Goal: Transaction & Acquisition: Purchase product/service

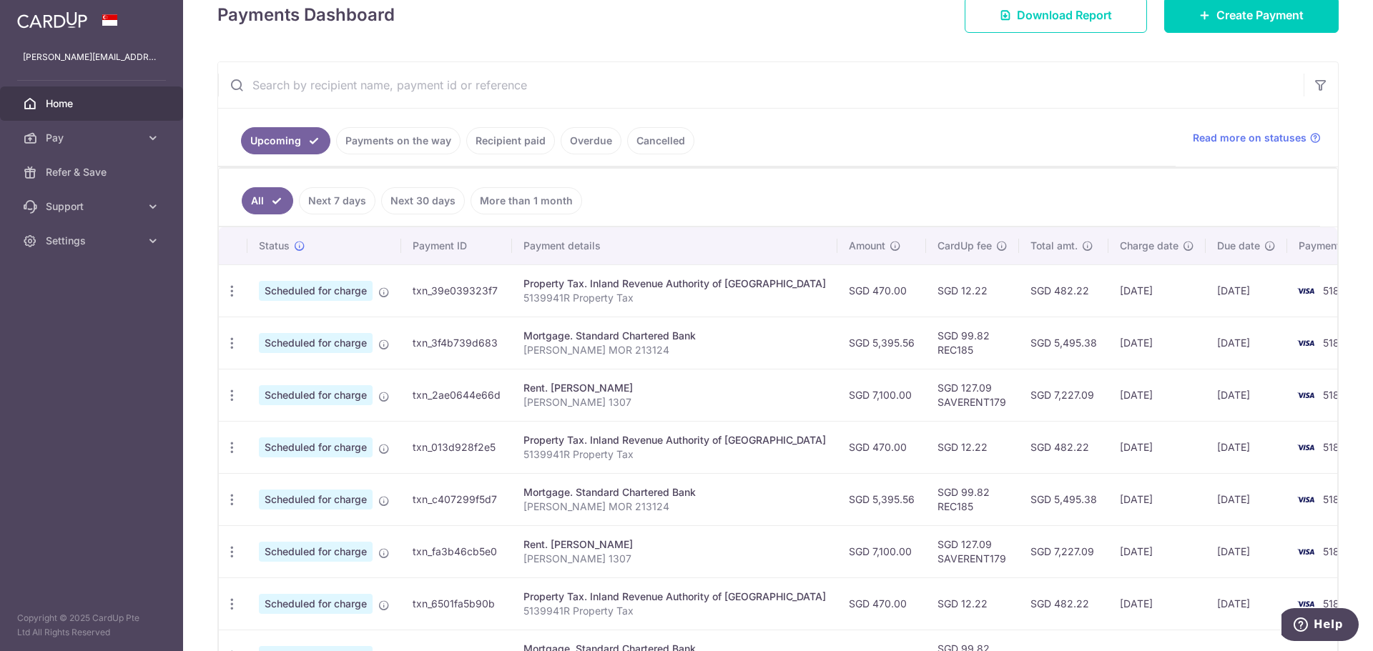
scroll to position [143, 0]
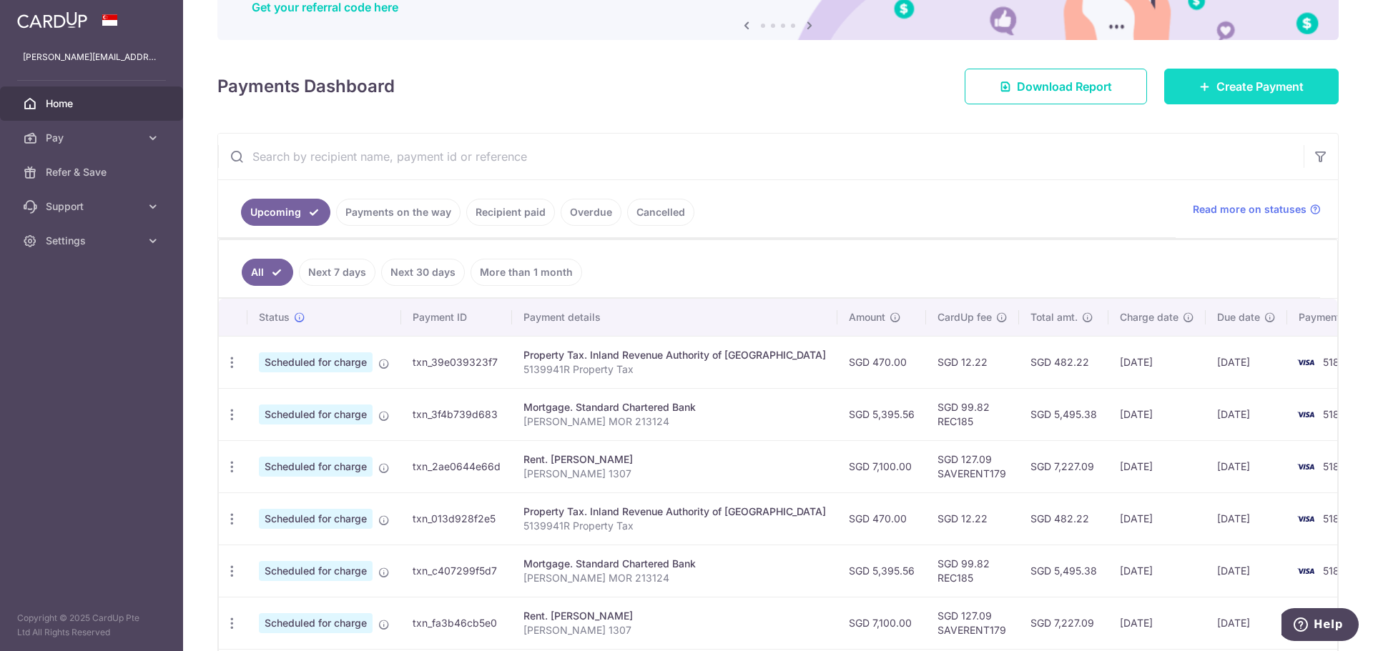
click at [1224, 77] on link "Create Payment" at bounding box center [1251, 87] width 174 height 36
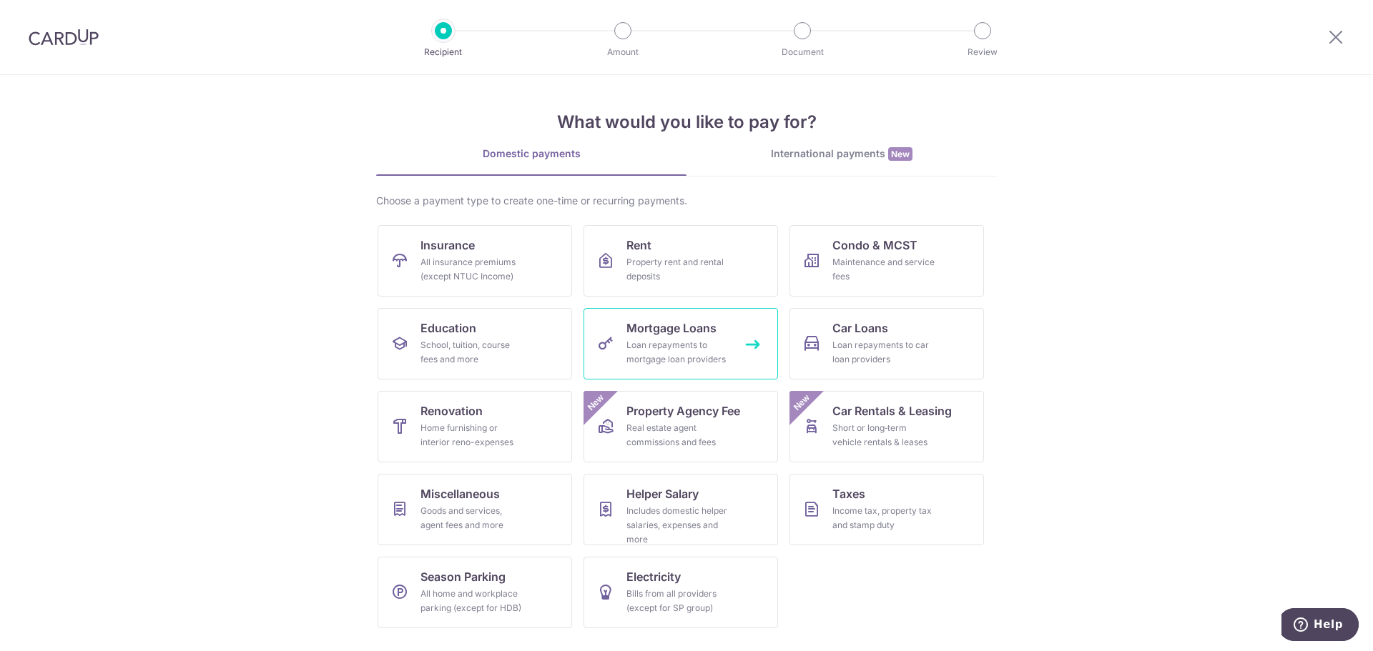
click at [669, 347] on div "Loan repayments to mortgage loan providers" at bounding box center [677, 352] width 103 height 29
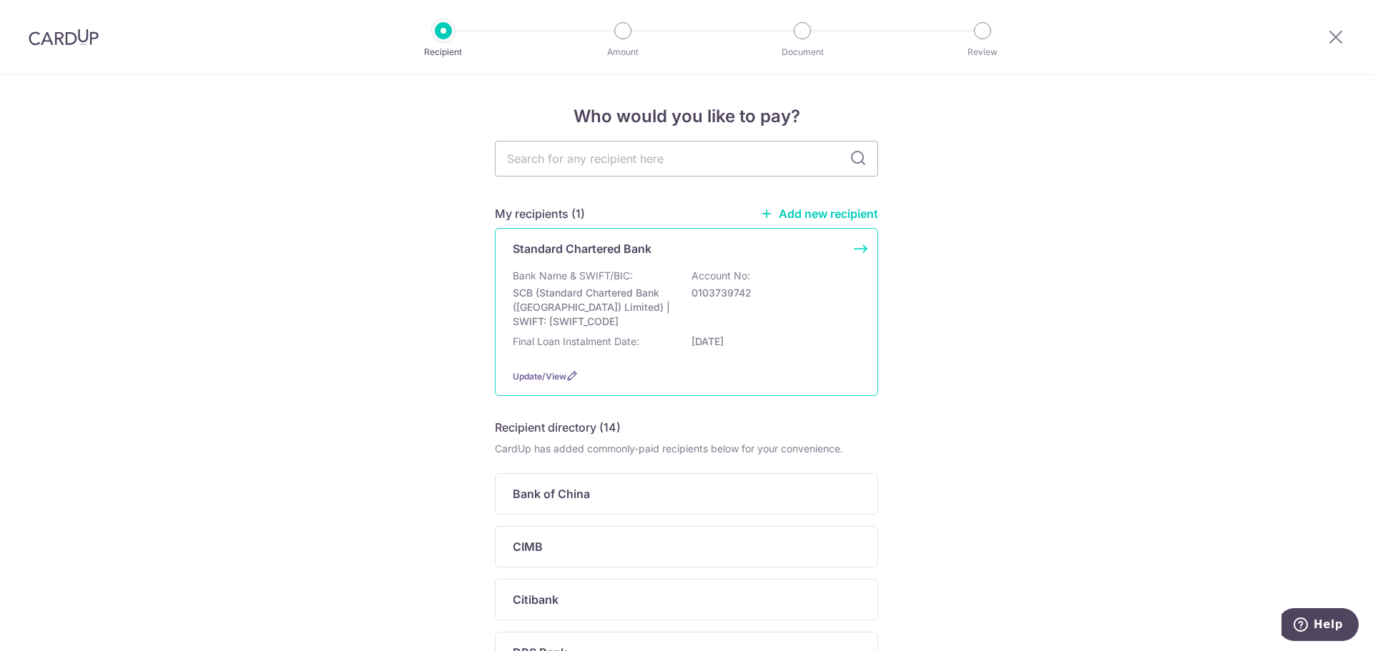
click at [676, 287] on div "Bank Name & SWIFT/BIC: SCB (Standard Chartered Bank (Singapore) Limited) | SWIF…" at bounding box center [686, 299] width 347 height 60
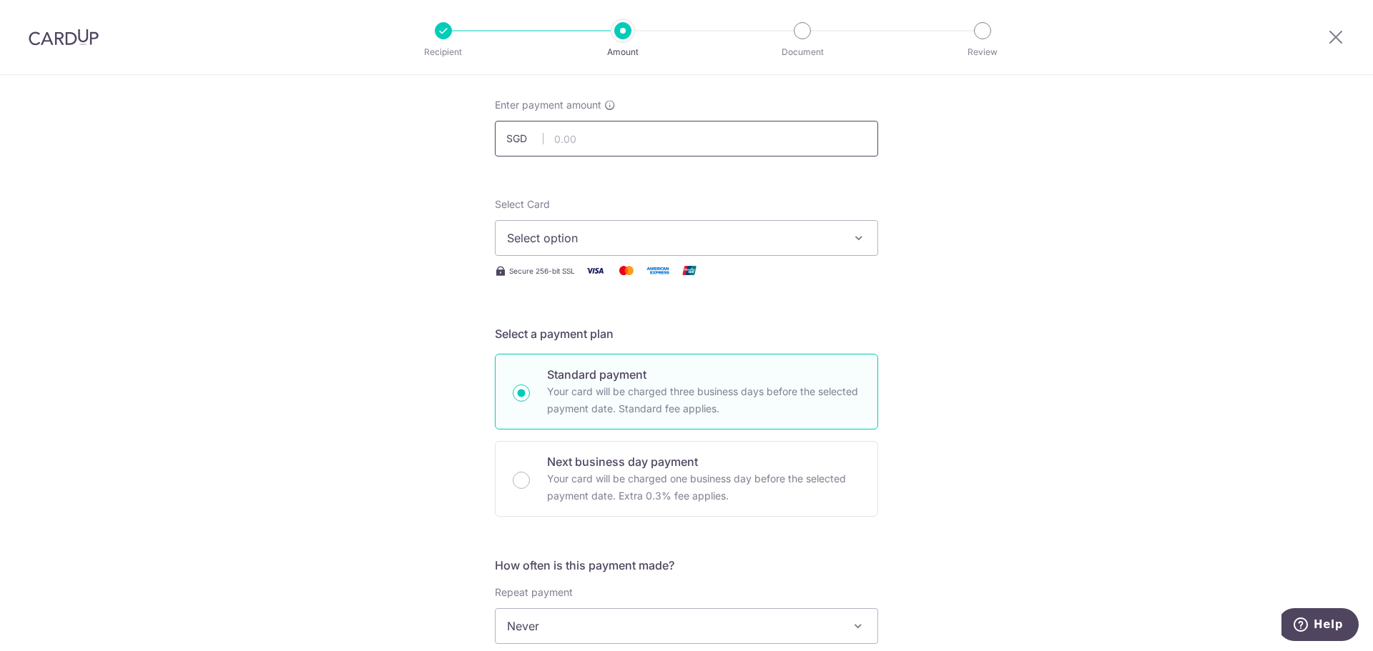
click at [679, 147] on input "text" at bounding box center [686, 139] width 383 height 36
click at [762, 183] on form "Enter payment amount SGD 4690.88 Select Card Select option Add credit card Your…" at bounding box center [686, 664] width 383 height 1132
type input "4,690.88"
click at [762, 183] on form "Enter payment amount SGD 4,690.88 4690.88 Select Card Select option Add credit …" at bounding box center [686, 664] width 383 height 1132
click at [754, 228] on button "Select option" at bounding box center [686, 238] width 383 height 36
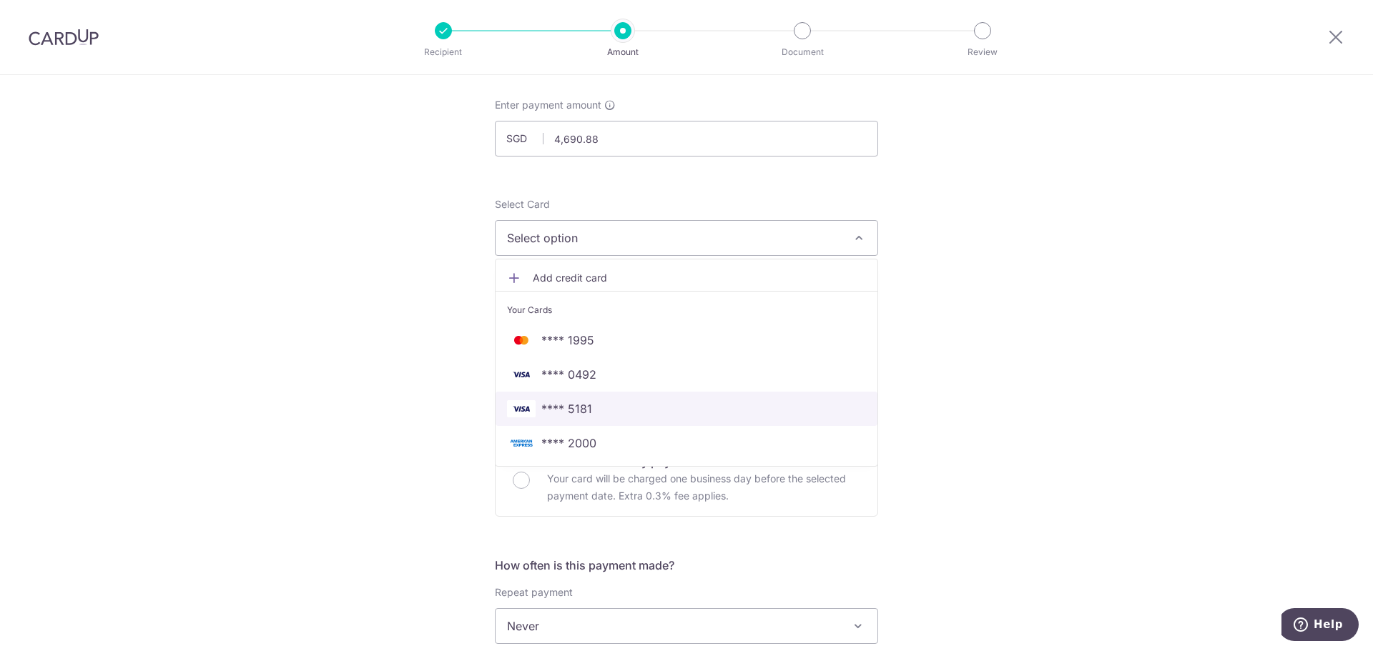
click at [636, 408] on span "**** 5181" at bounding box center [686, 408] width 359 height 17
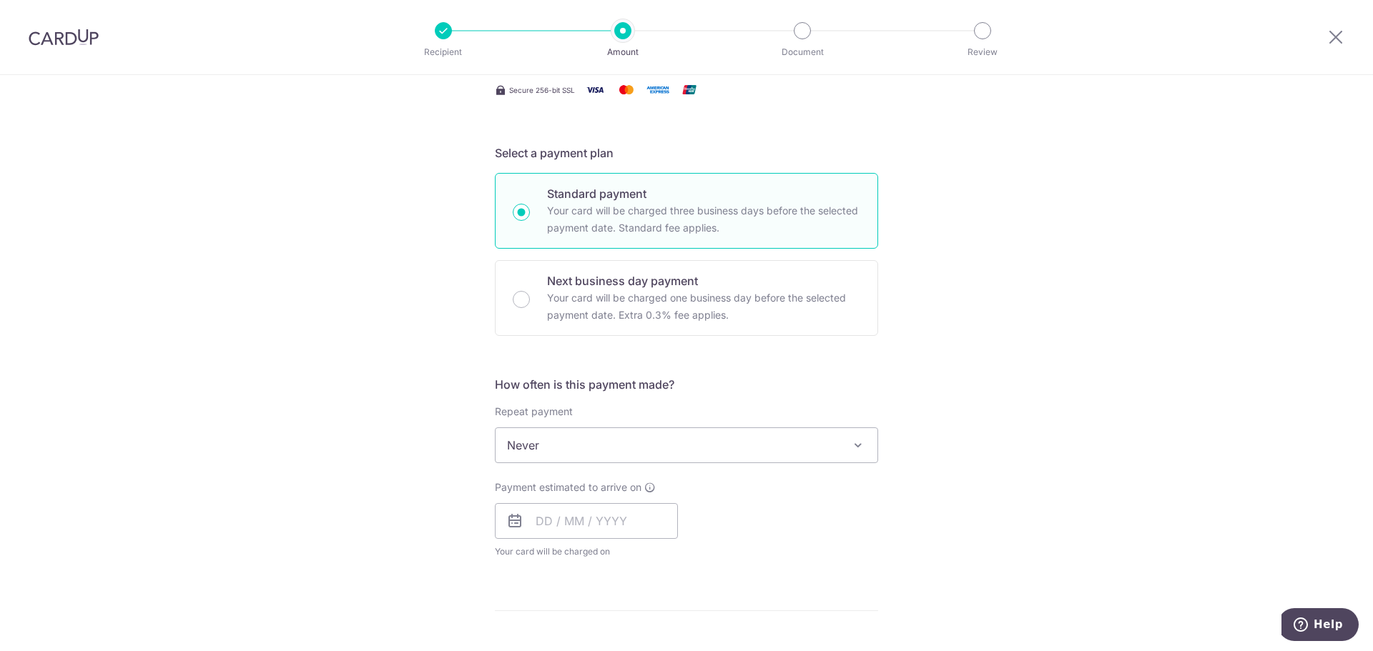
scroll to position [286, 0]
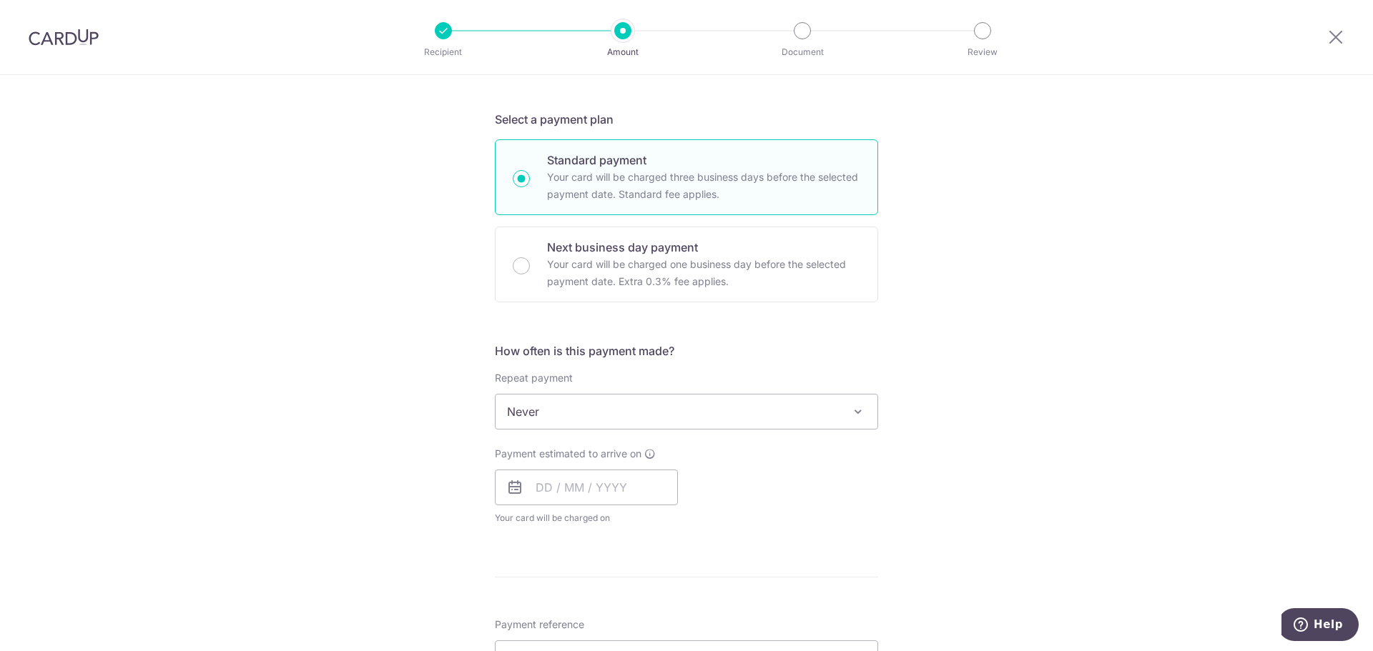
click at [633, 421] on span "Never" at bounding box center [686, 412] width 382 height 34
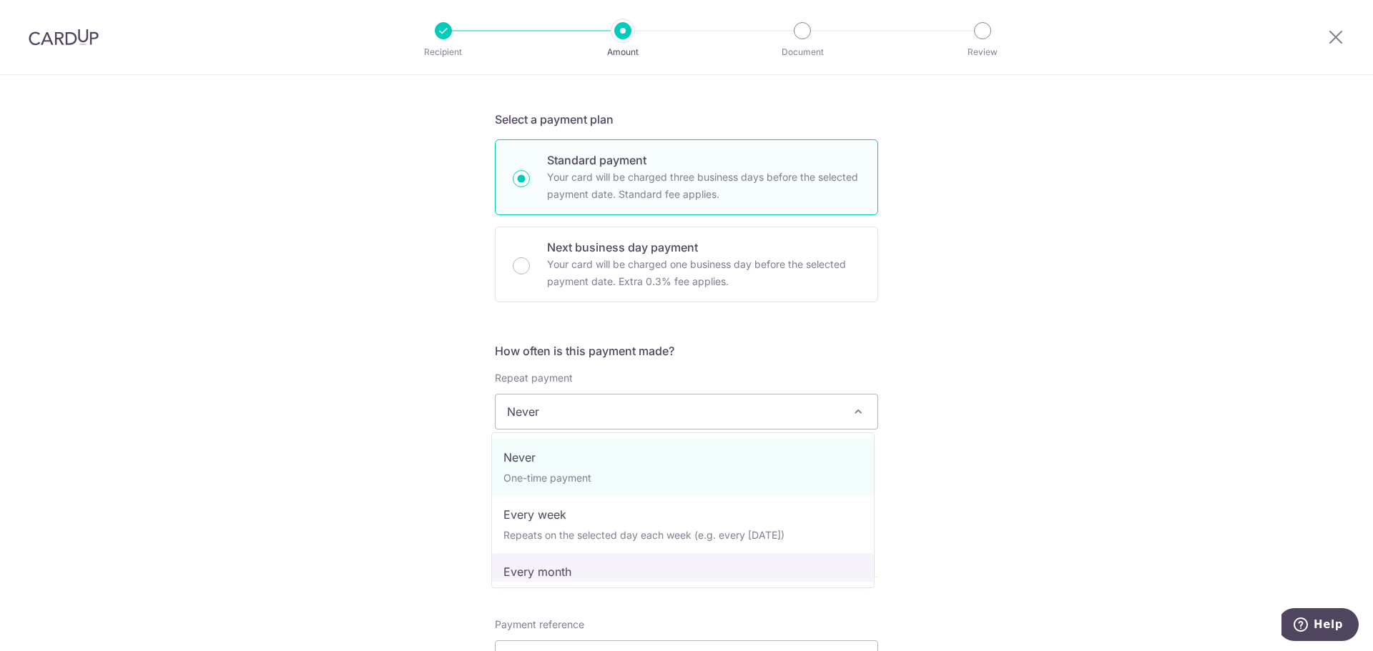
select select "3"
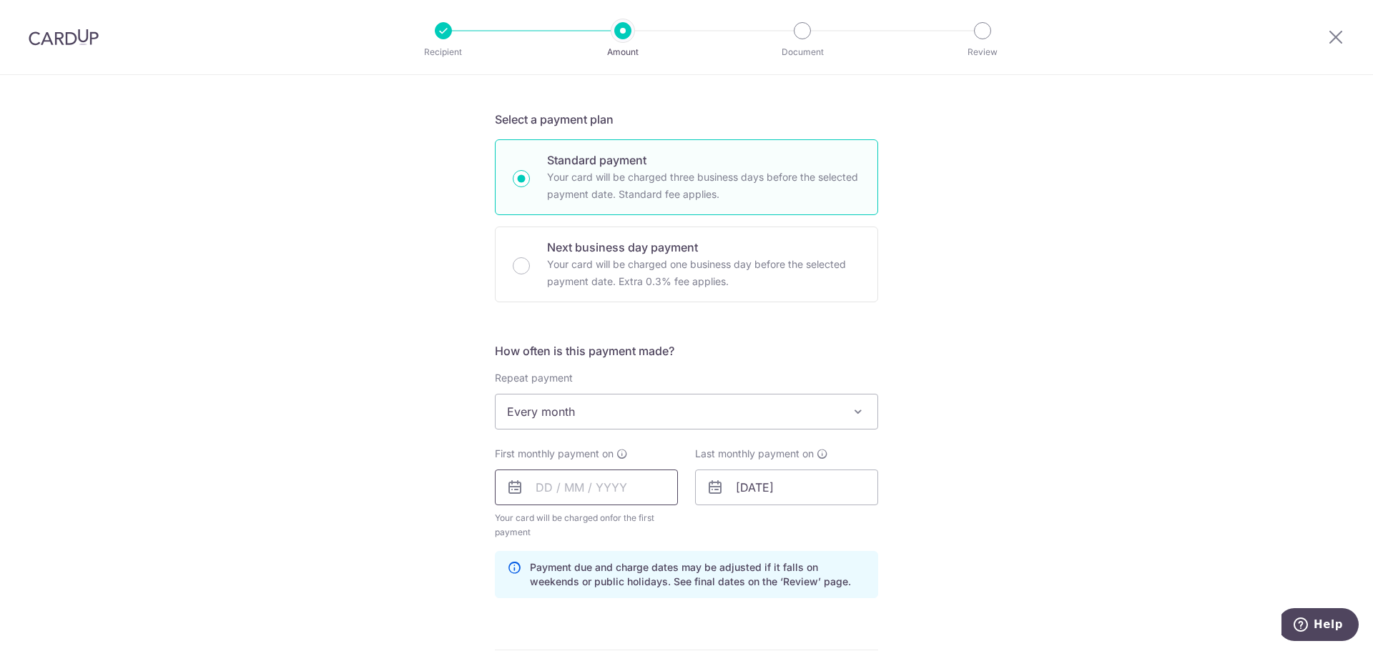
click at [591, 478] on input "text" at bounding box center [586, 488] width 183 height 36
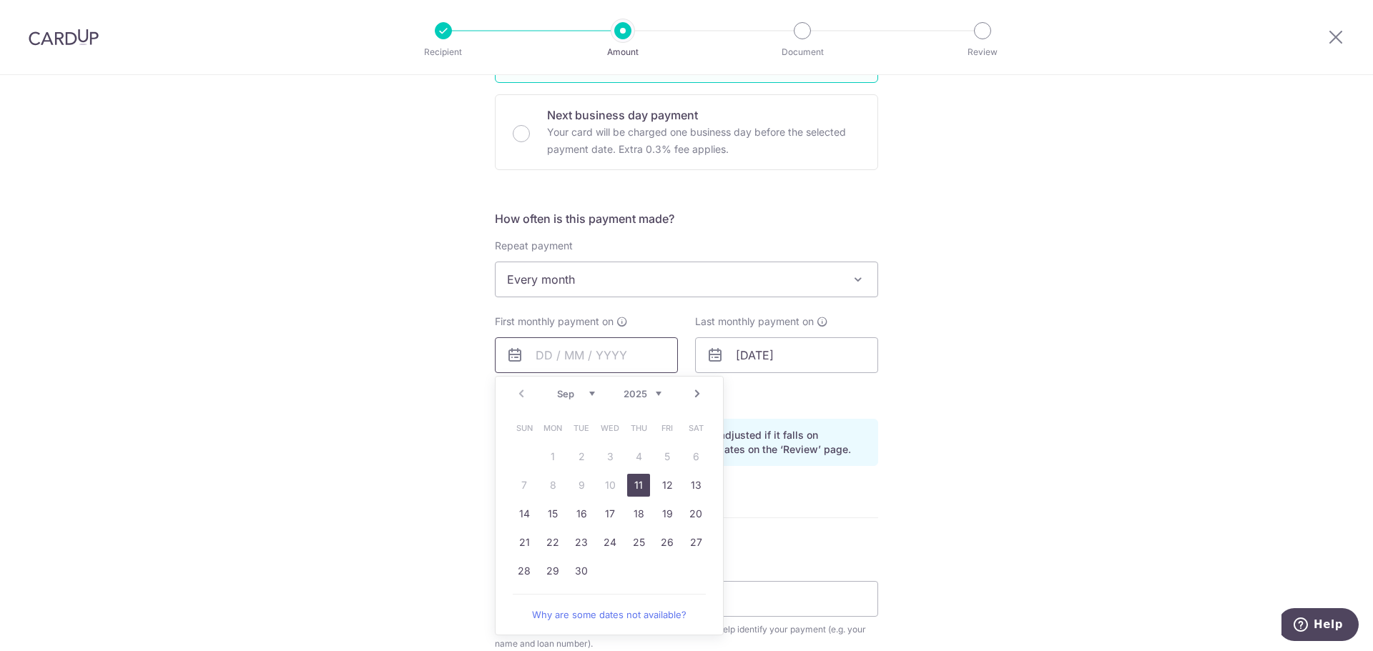
scroll to position [429, 0]
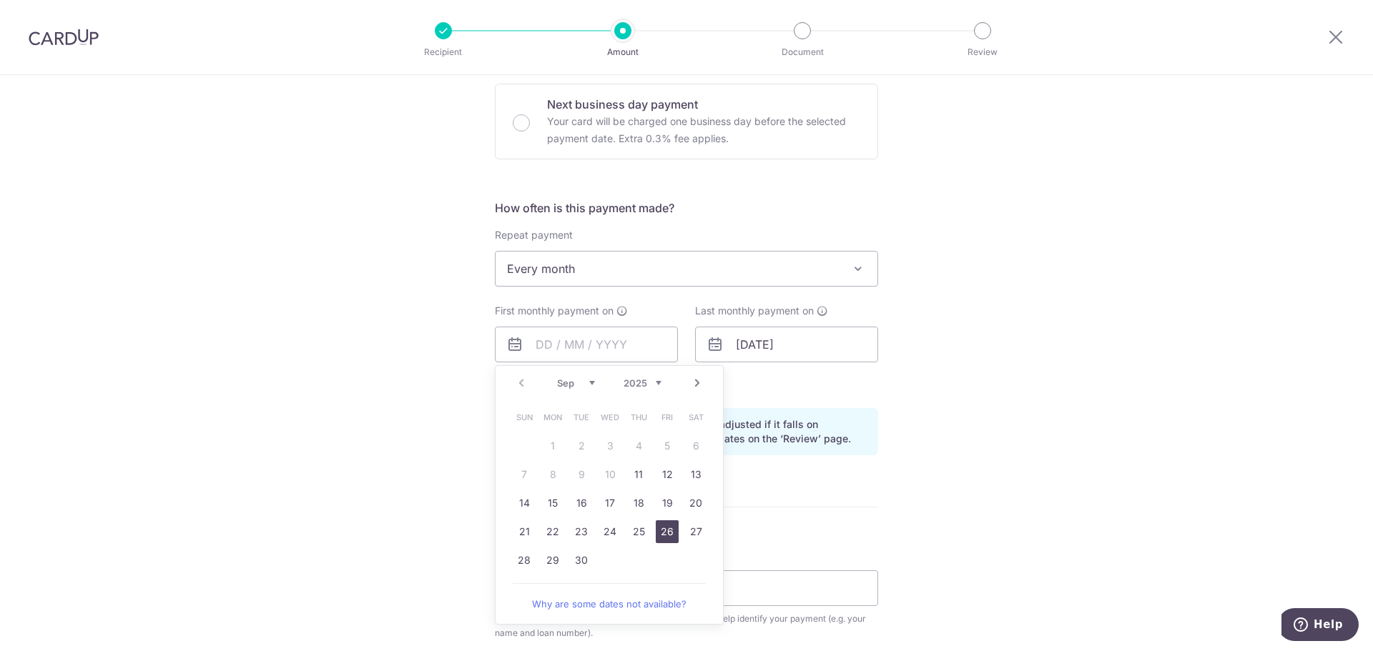
click at [661, 531] on link "26" at bounding box center [667, 532] width 23 height 23
type input "[DATE]"
type input "25/11/2050"
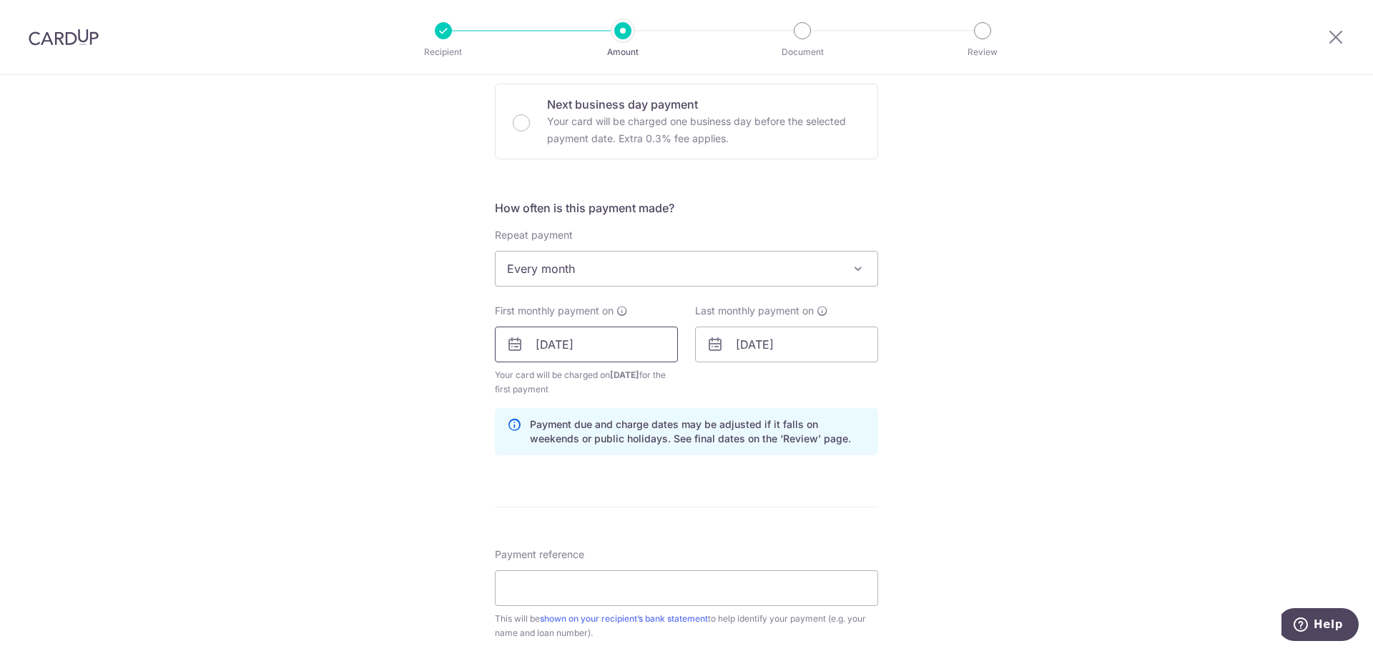
click at [553, 350] on input "[DATE]" at bounding box center [586, 345] width 183 height 36
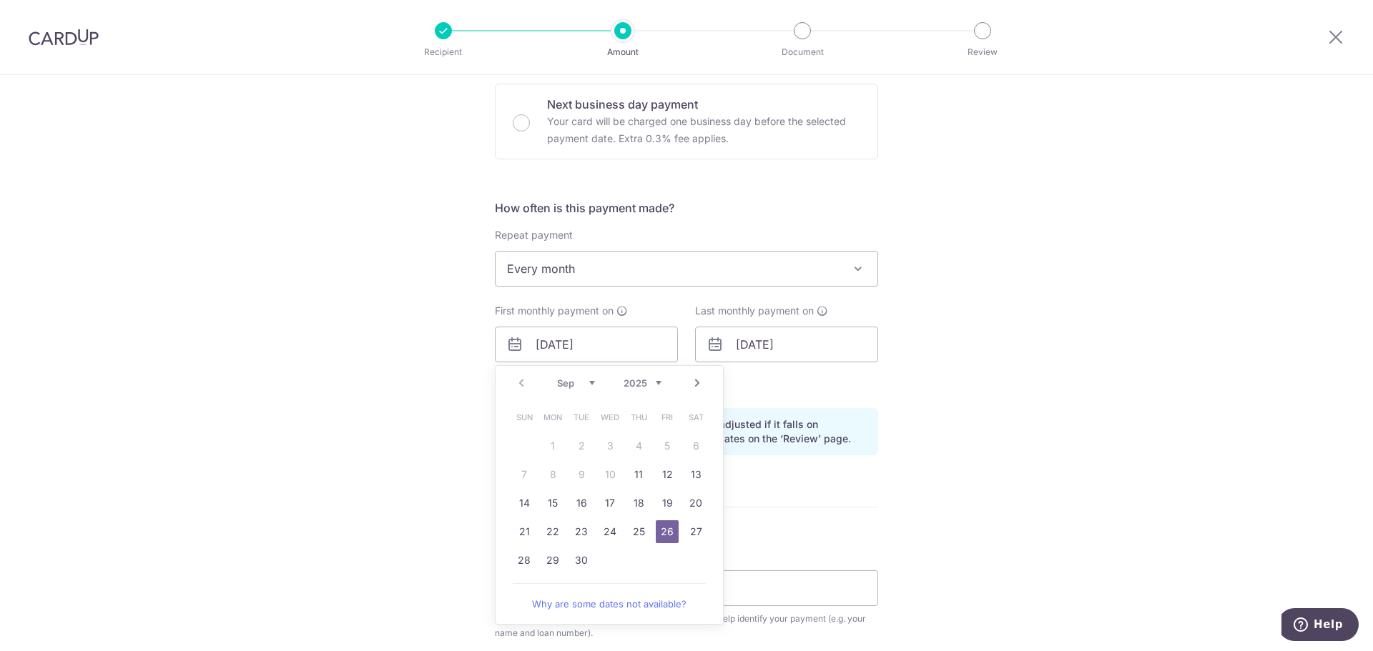
click at [693, 380] on link "Next" at bounding box center [697, 383] width 17 height 17
click at [608, 444] on link "1" at bounding box center [609, 446] width 23 height 23
type input "[DATE]"
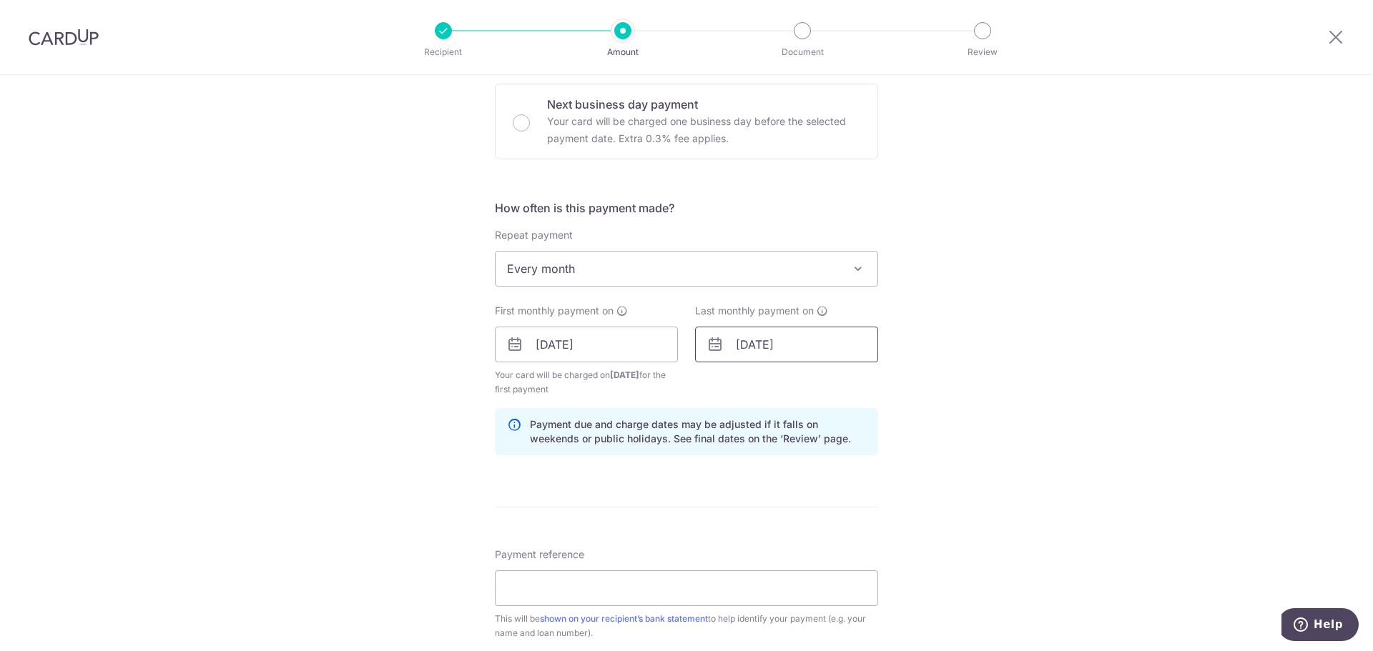
click at [754, 343] on input "25/11/2050" at bounding box center [786, 345] width 183 height 36
click at [965, 402] on div "Tell us more about your payment Enter payment amount SGD 4,690.88 4690.88 Selec…" at bounding box center [686, 329] width 1373 height 1366
click at [747, 343] on input "25/11/2050" at bounding box center [786, 345] width 183 height 36
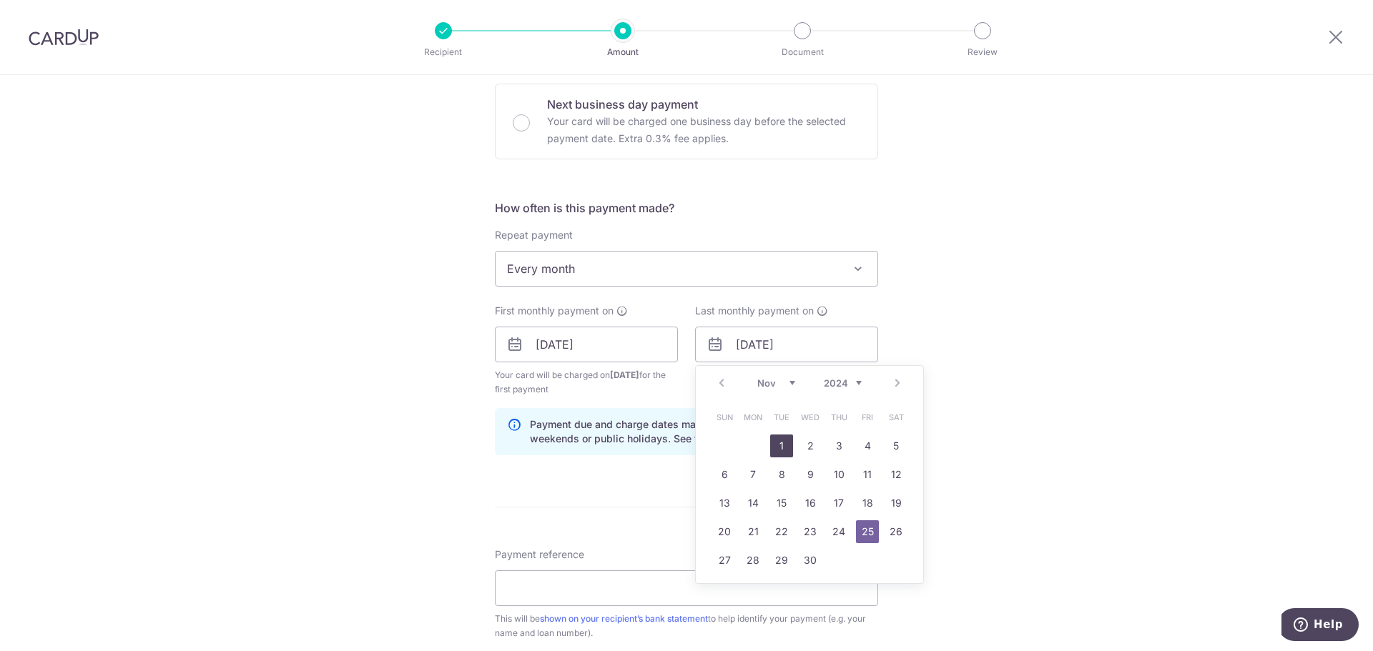
click at [773, 439] on link "1" at bounding box center [781, 446] width 23 height 23
type input "01/11/2050"
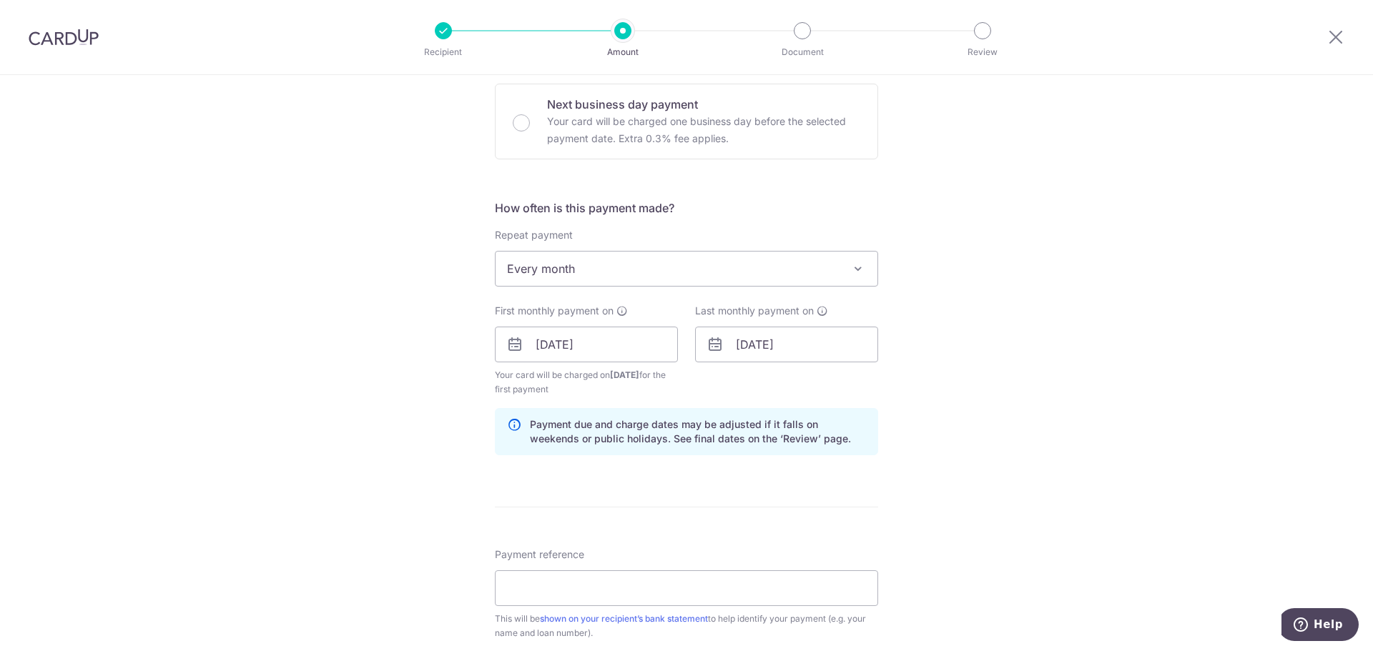
click at [950, 410] on div "Tell us more about your payment Enter payment amount SGD 4,690.88 4690.88 Selec…" at bounding box center [686, 329] width 1373 height 1366
click at [586, 588] on input "Payment reference" at bounding box center [686, 589] width 383 height 36
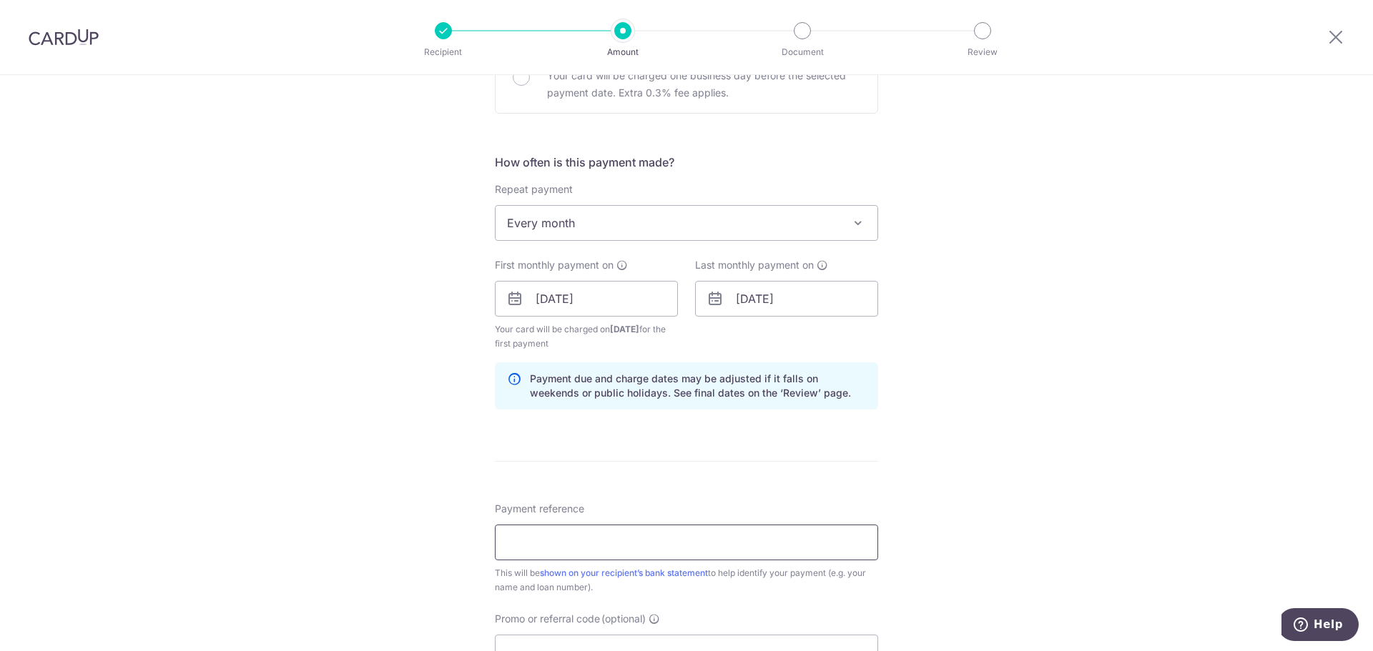
scroll to position [500, 0]
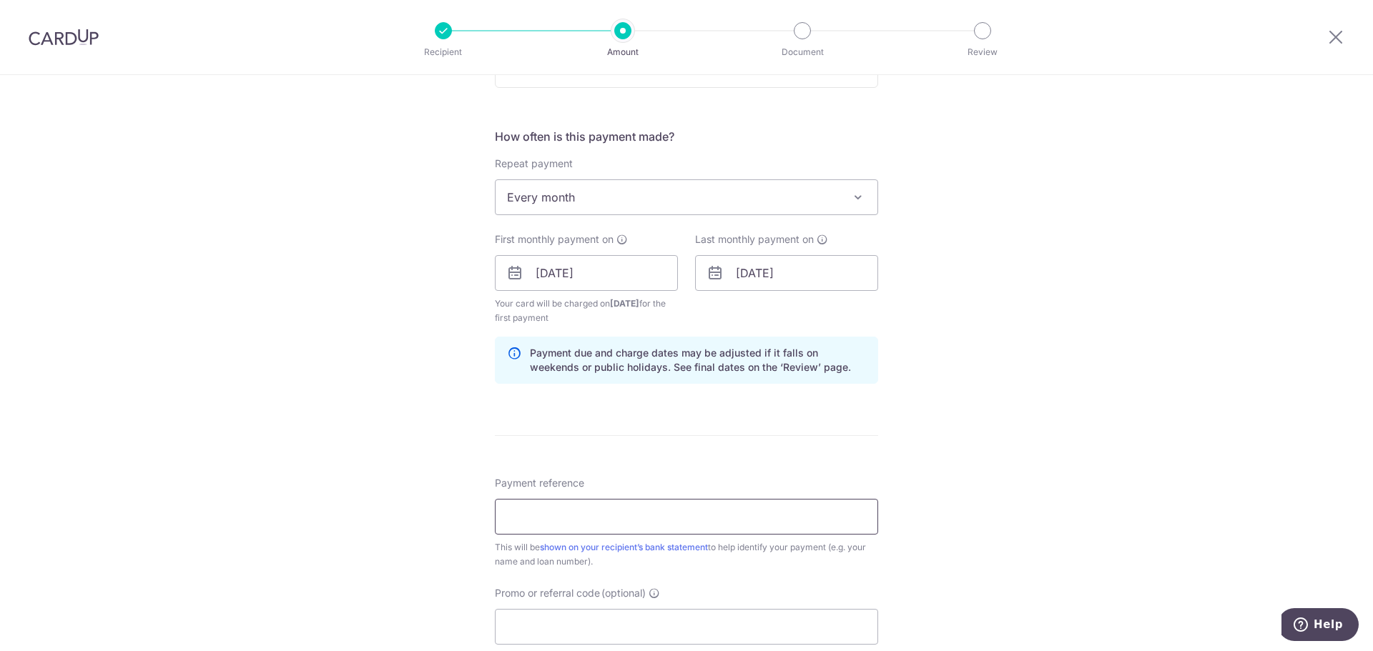
type input "[PERSON_NAME] MOR 213124"
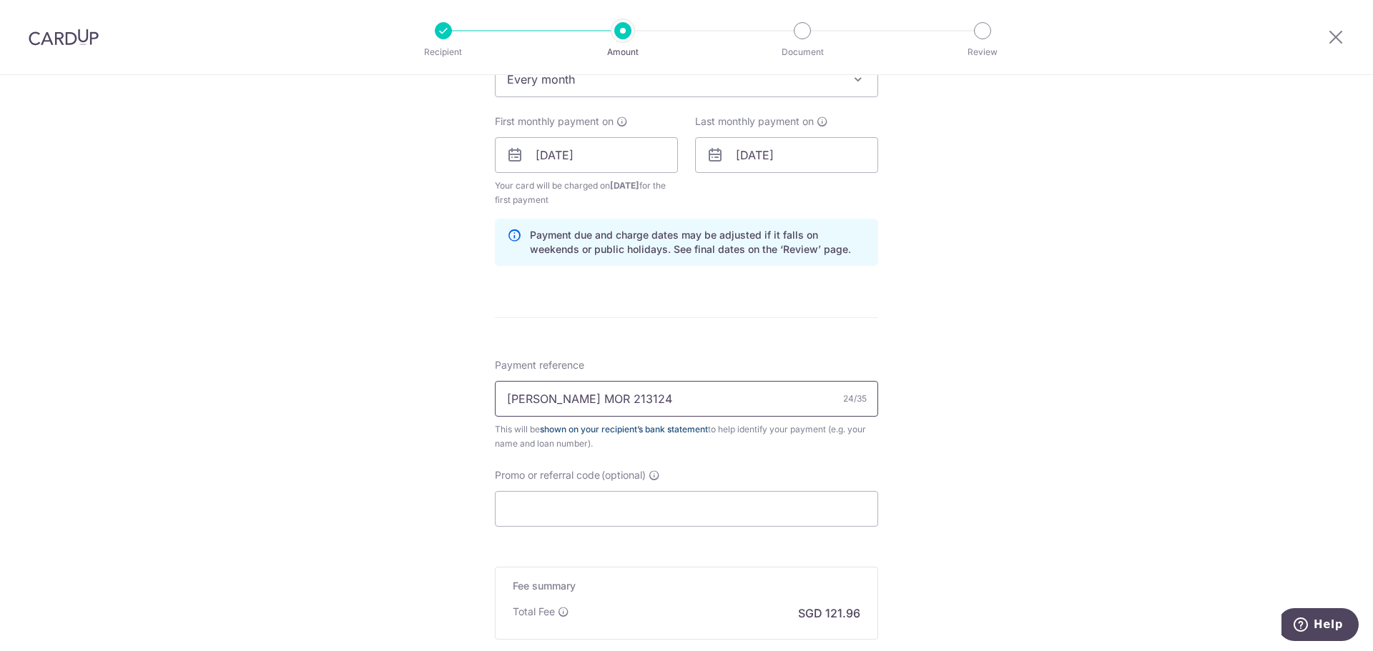
scroll to position [643, 0]
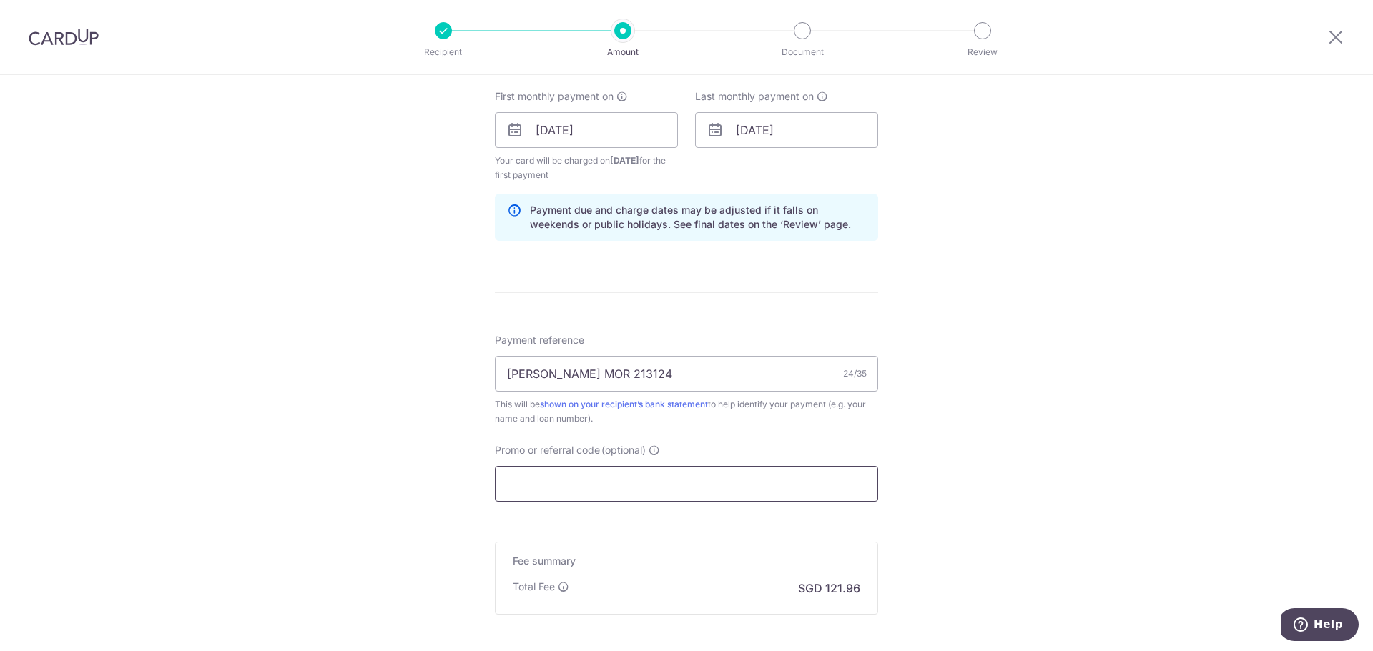
click at [631, 486] on input "Promo or referral code (optional)" at bounding box center [686, 484] width 383 height 36
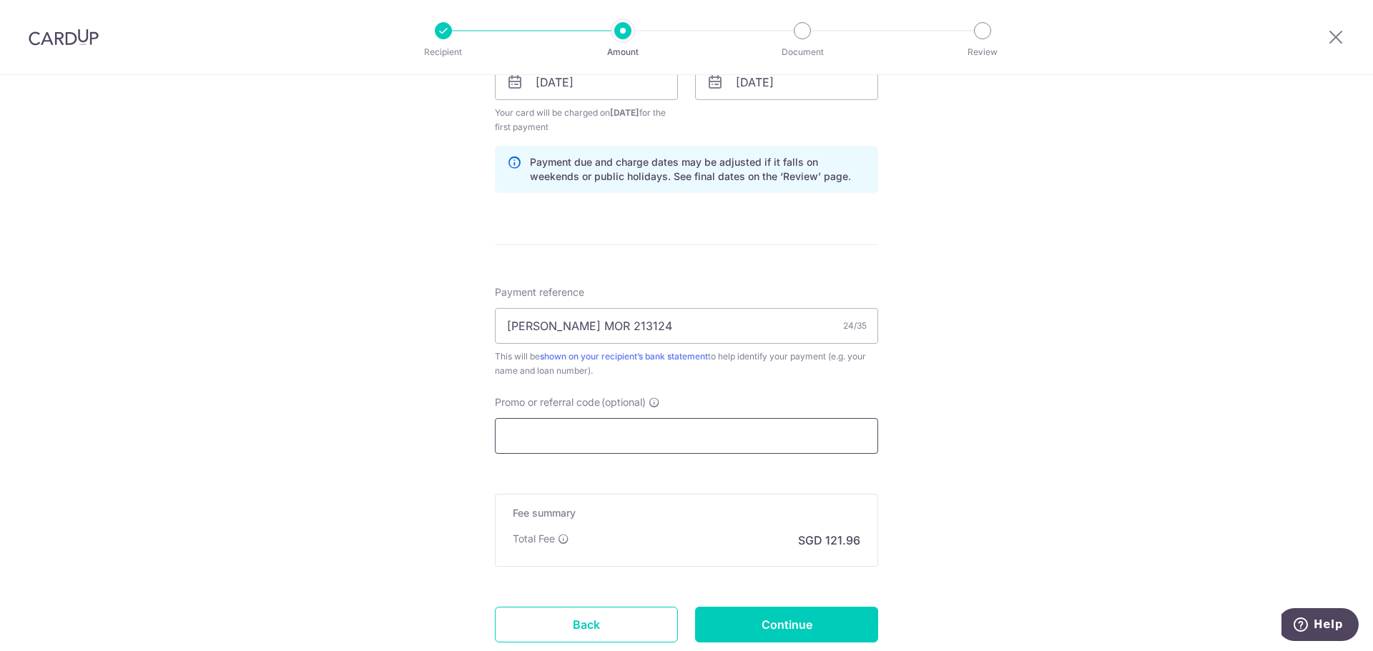
scroll to position [715, 0]
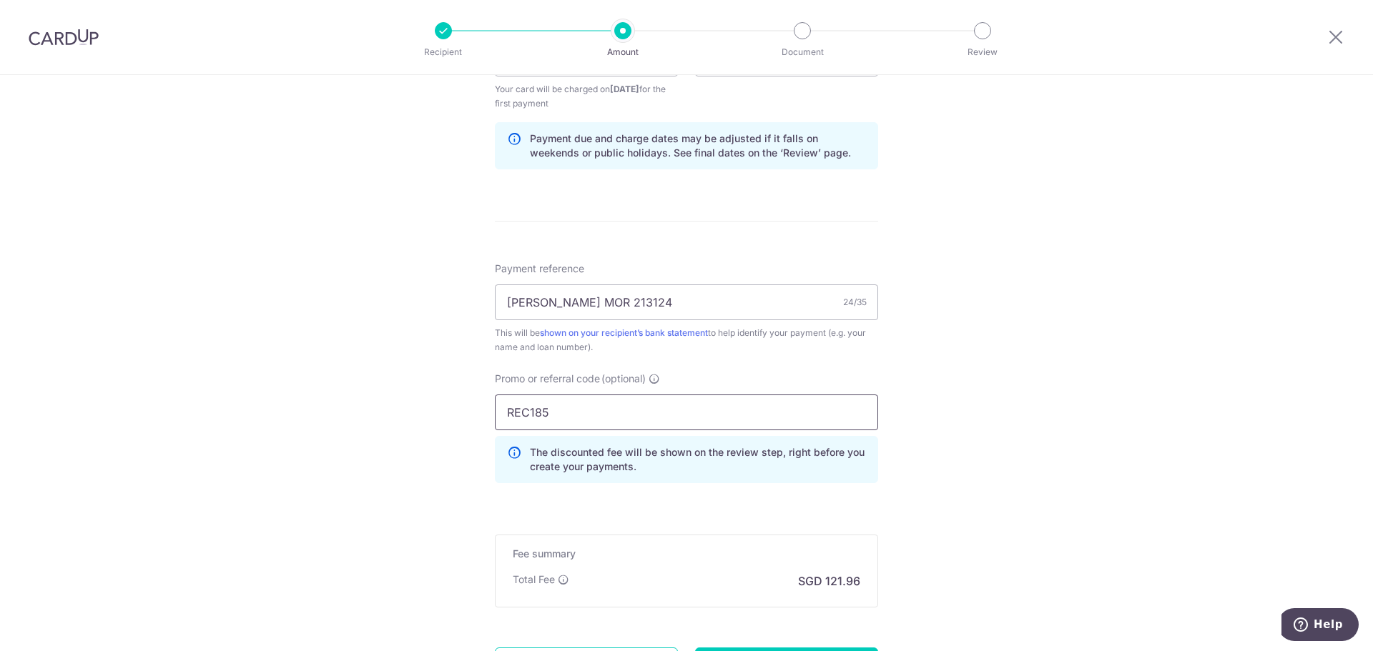
type input "REC185"
click at [931, 543] on div "Tell us more about your payment Enter payment amount SGD 4,690.88 4690.88 Selec…" at bounding box center [686, 75] width 1373 height 1431
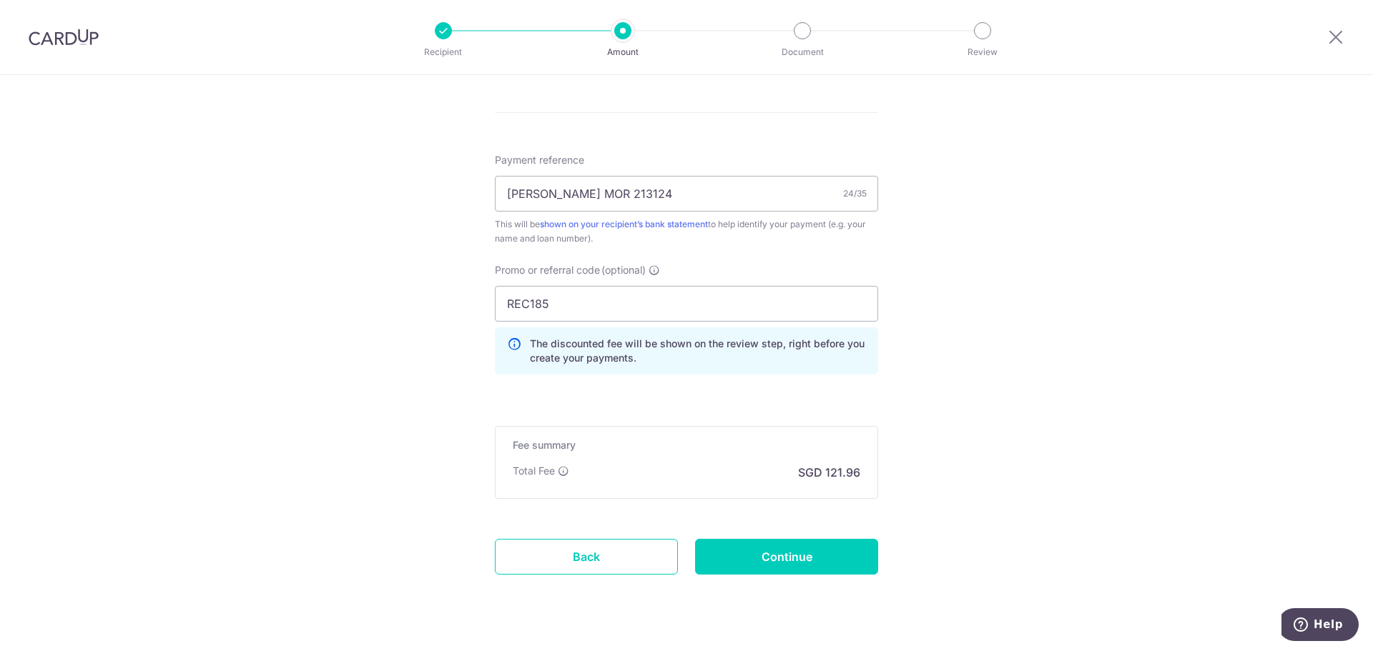
scroll to position [854, 0]
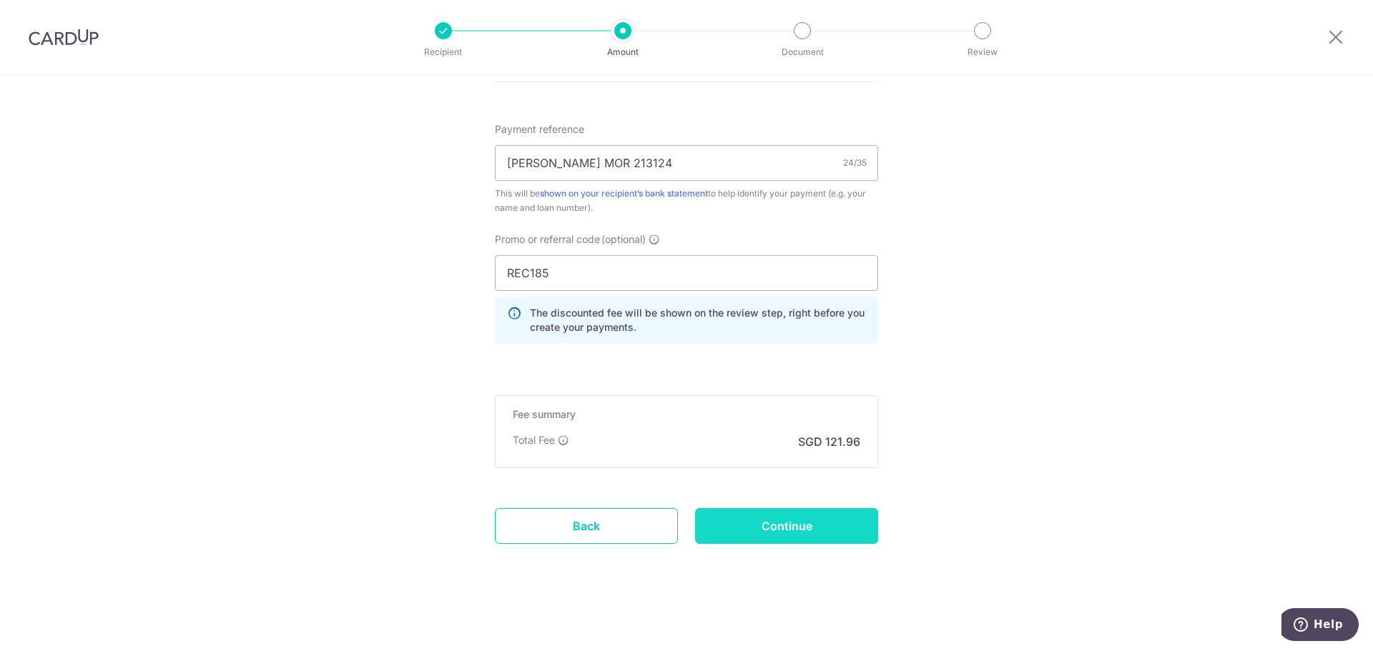
click at [815, 532] on input "Continue" at bounding box center [786, 526] width 183 height 36
type input "Create Schedule"
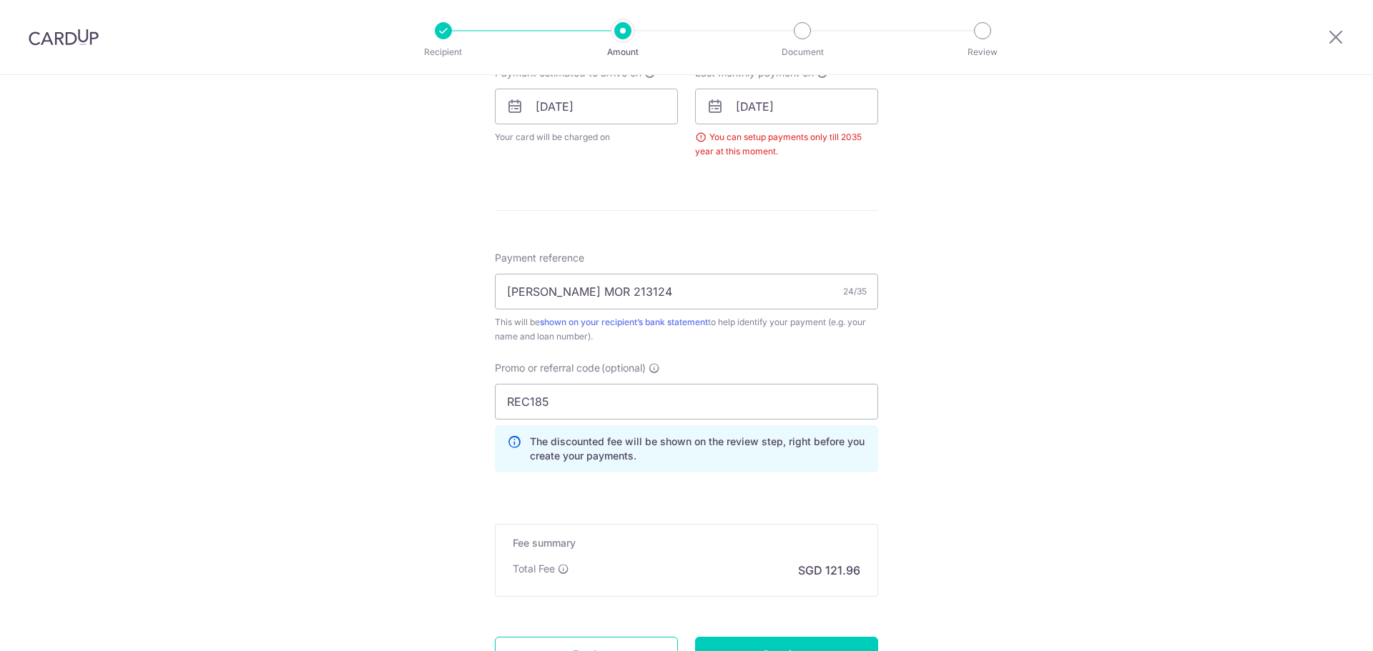
scroll to position [651, 0]
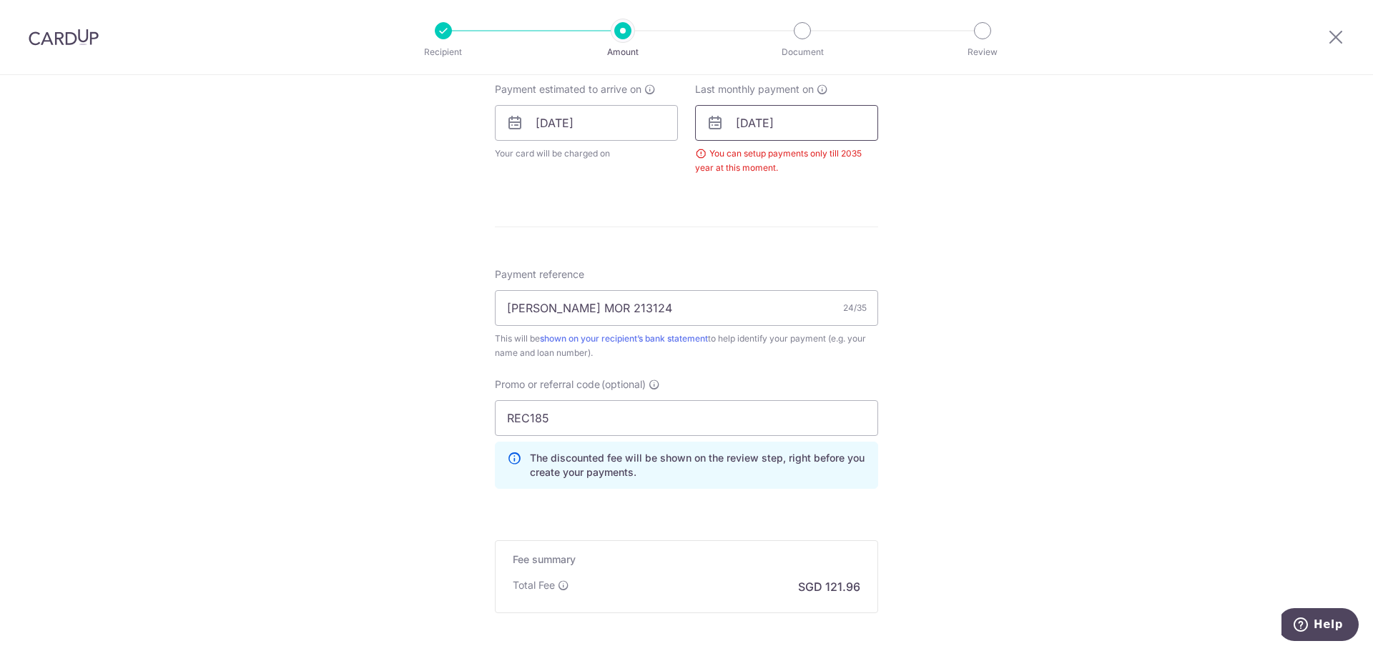
click at [764, 122] on input "01/11/2050" at bounding box center [786, 123] width 183 height 36
click at [858, 163] on div "Prev Next Jan Feb Mar Apr May Jun Jul Aug Sep Oct Nov Dec 2025 2026 2027 2028 2…" at bounding box center [809, 161] width 227 height 34
click at [1062, 324] on div "Tell us more about your payment Enter payment amount SGD 4,690.88 4690.88 Selec…" at bounding box center [686, 110] width 1373 height 1372
click at [804, 120] on input "01/11/2050" at bounding box center [786, 123] width 183 height 36
click at [854, 162] on select "2025 2026 2027 2028 2029 2030 2031 2032 2033 2034 2035" at bounding box center [843, 161] width 38 height 11
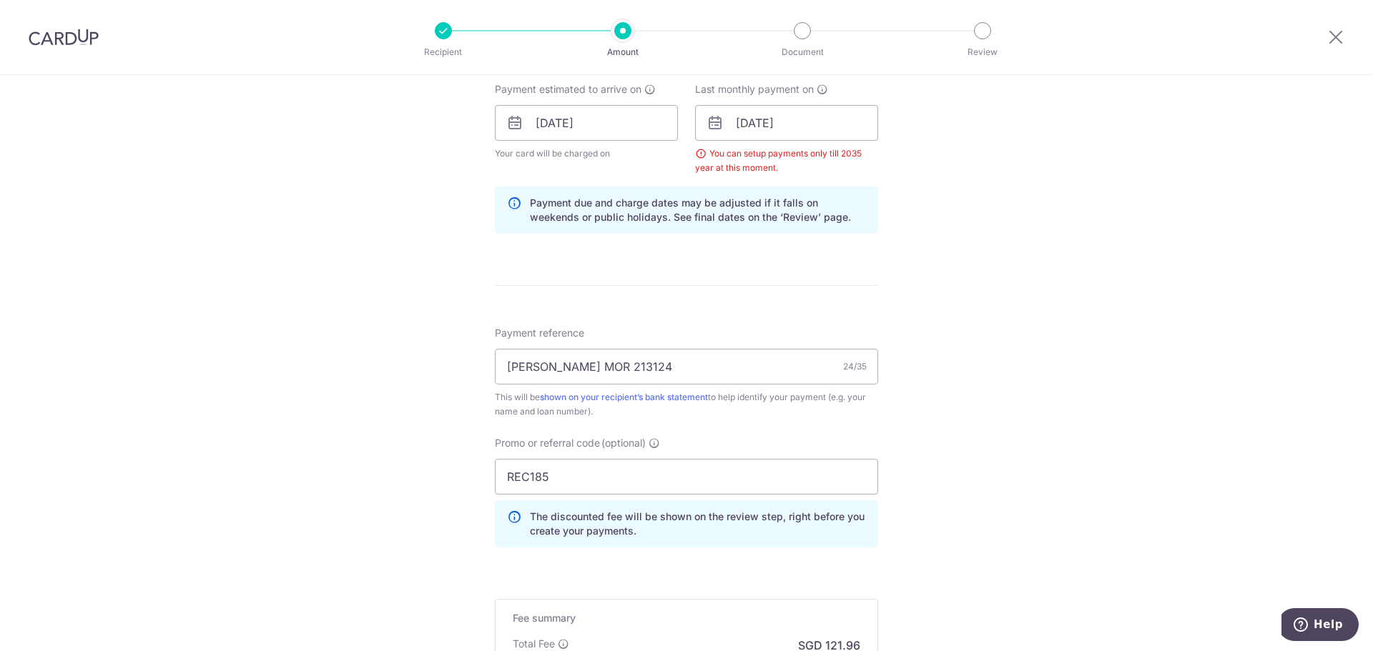
click at [879, 178] on div "Tell us more about your payment Enter payment amount SGD 4,690.88 4690.88 Selec…" at bounding box center [686, 139] width 1373 height 1431
click at [776, 132] on input "29/11/2035" at bounding box center [786, 123] width 183 height 36
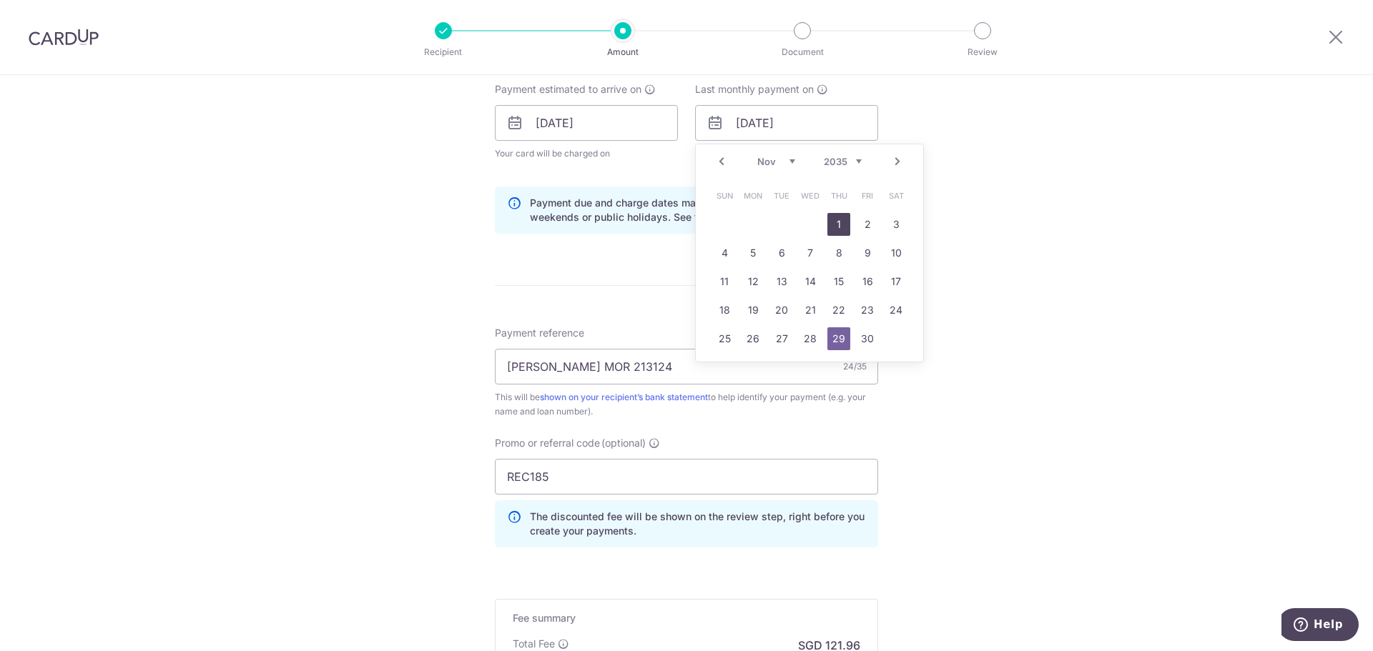
click at [832, 222] on link "1" at bounding box center [838, 224] width 23 height 23
type input "01/11/2035"
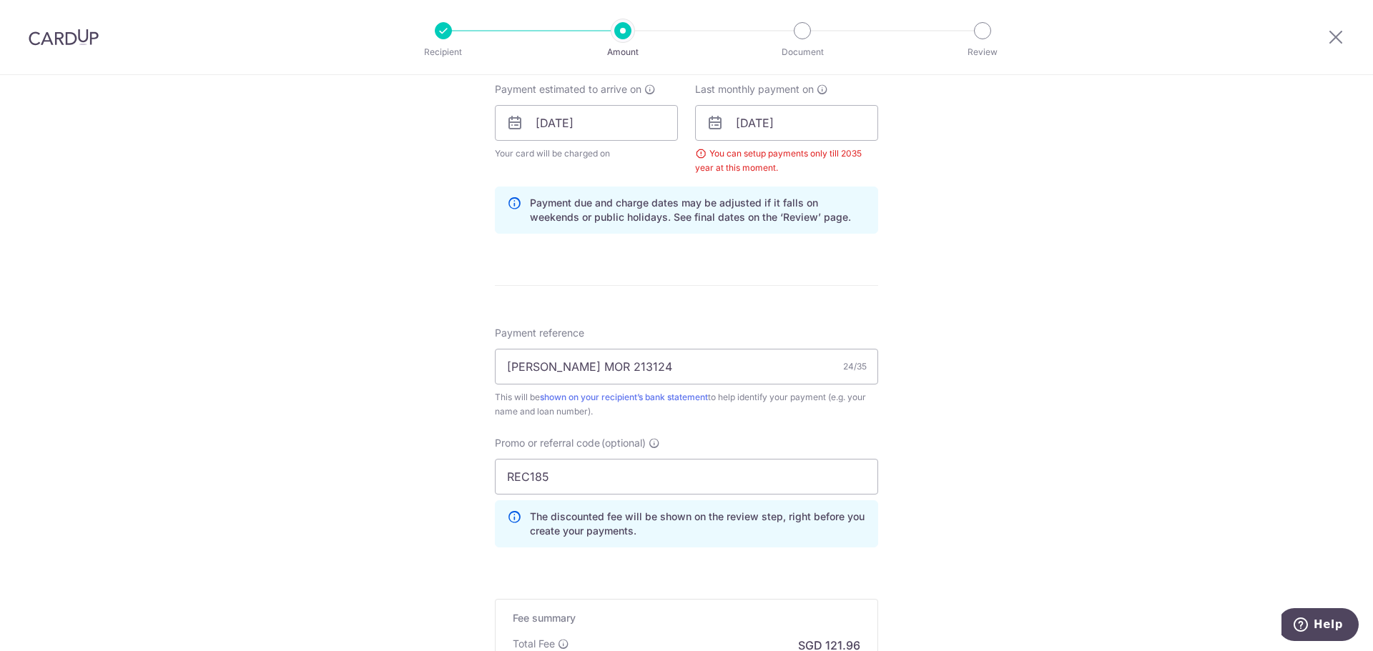
click at [1006, 203] on div "Tell us more about your payment Enter payment amount SGD 4,690.88 4690.88 Selec…" at bounding box center [686, 139] width 1373 height 1431
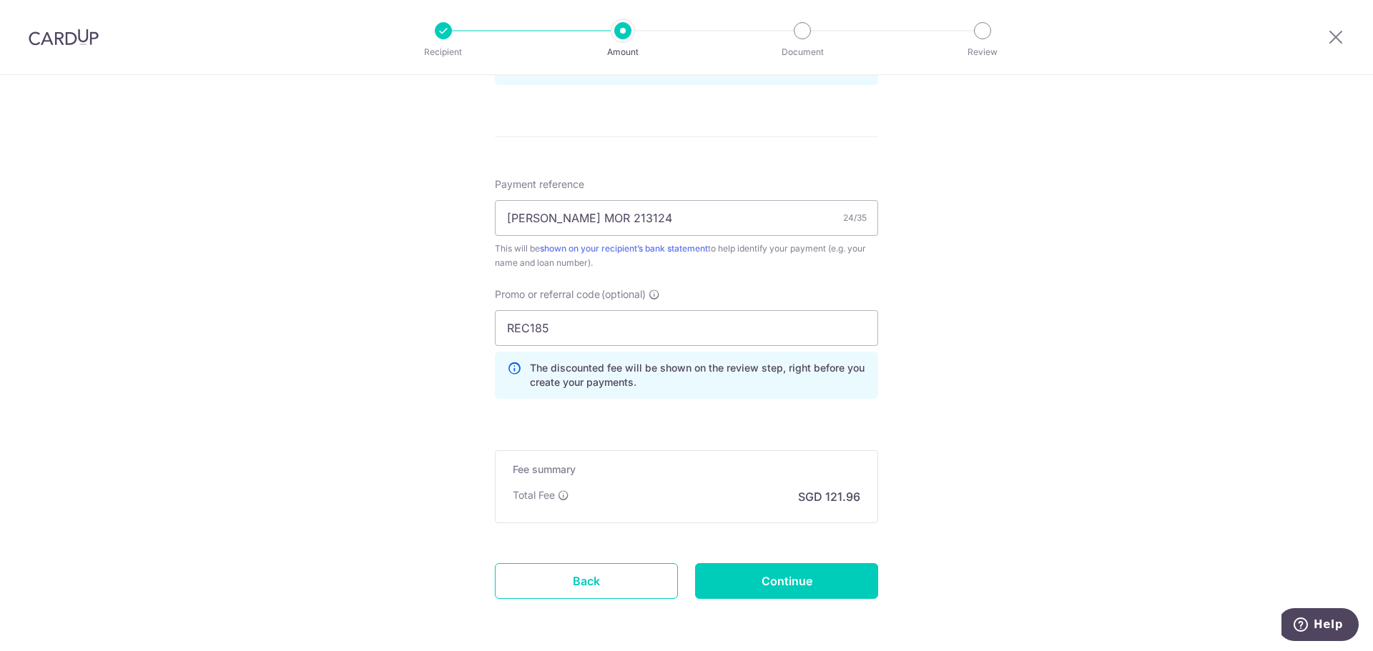
scroll to position [783, 0]
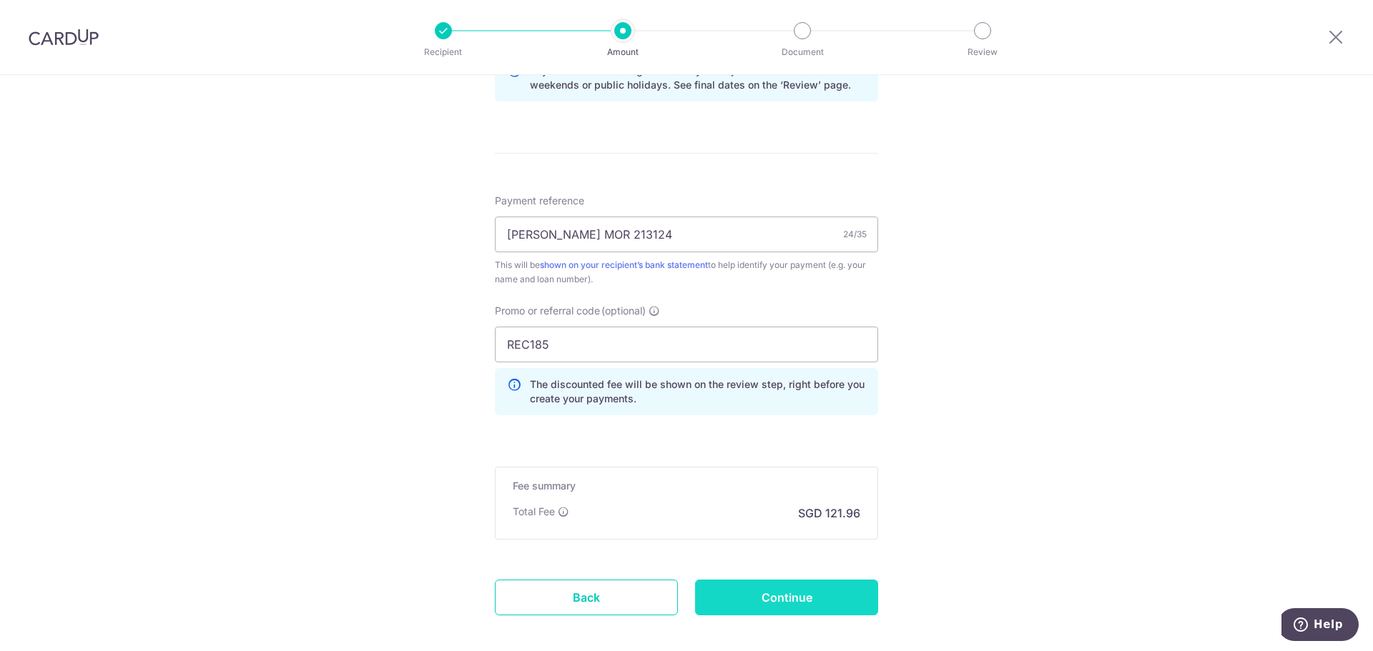
click at [785, 594] on input "Continue" at bounding box center [786, 598] width 183 height 36
type input "Create Schedule"
click at [785, 594] on div "Create Schedule" at bounding box center [786, 598] width 200 height 36
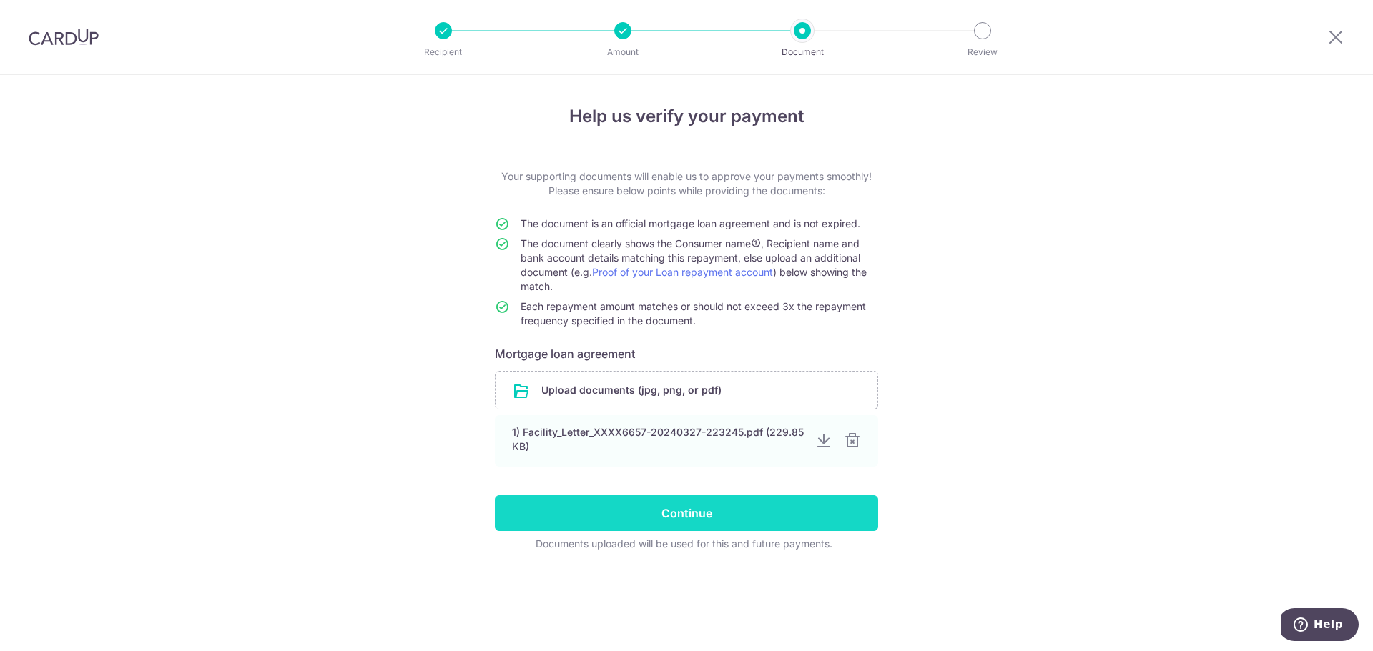
click at [693, 511] on input "Continue" at bounding box center [686, 513] width 383 height 36
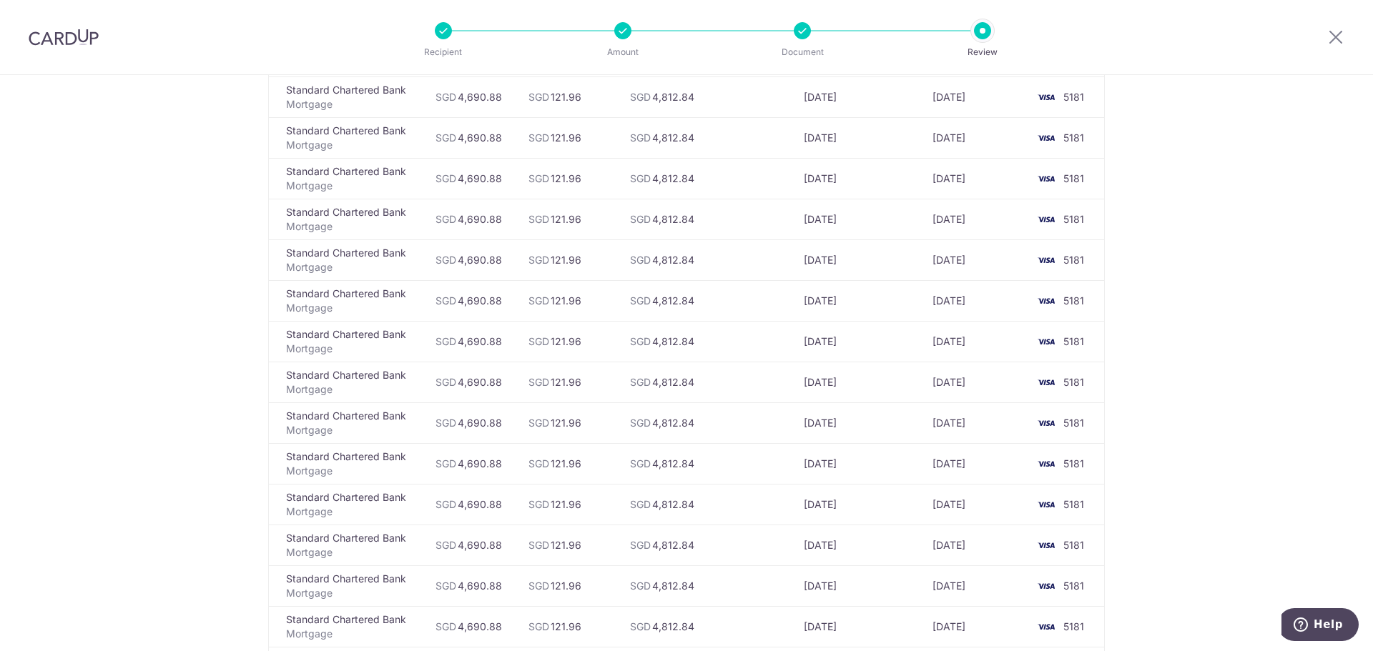
scroll to position [4783, 0]
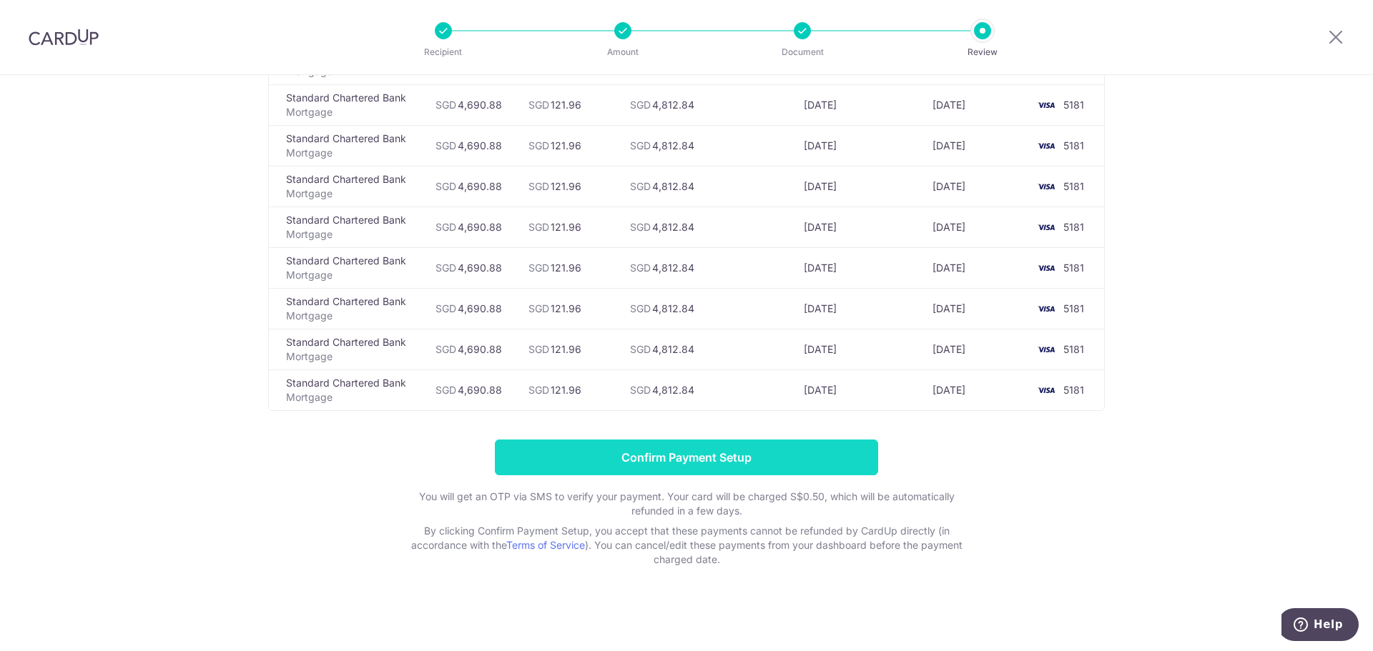
click at [692, 463] on input "Confirm Payment Setup" at bounding box center [686, 458] width 383 height 36
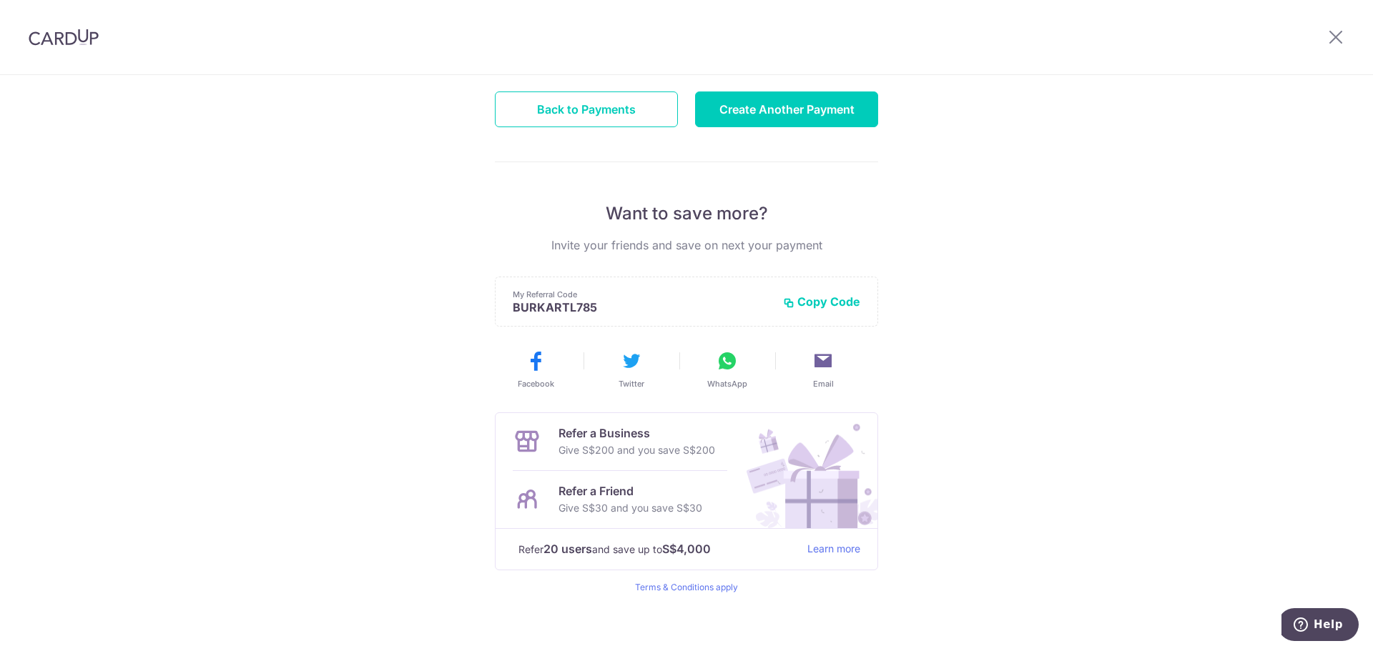
scroll to position [187, 0]
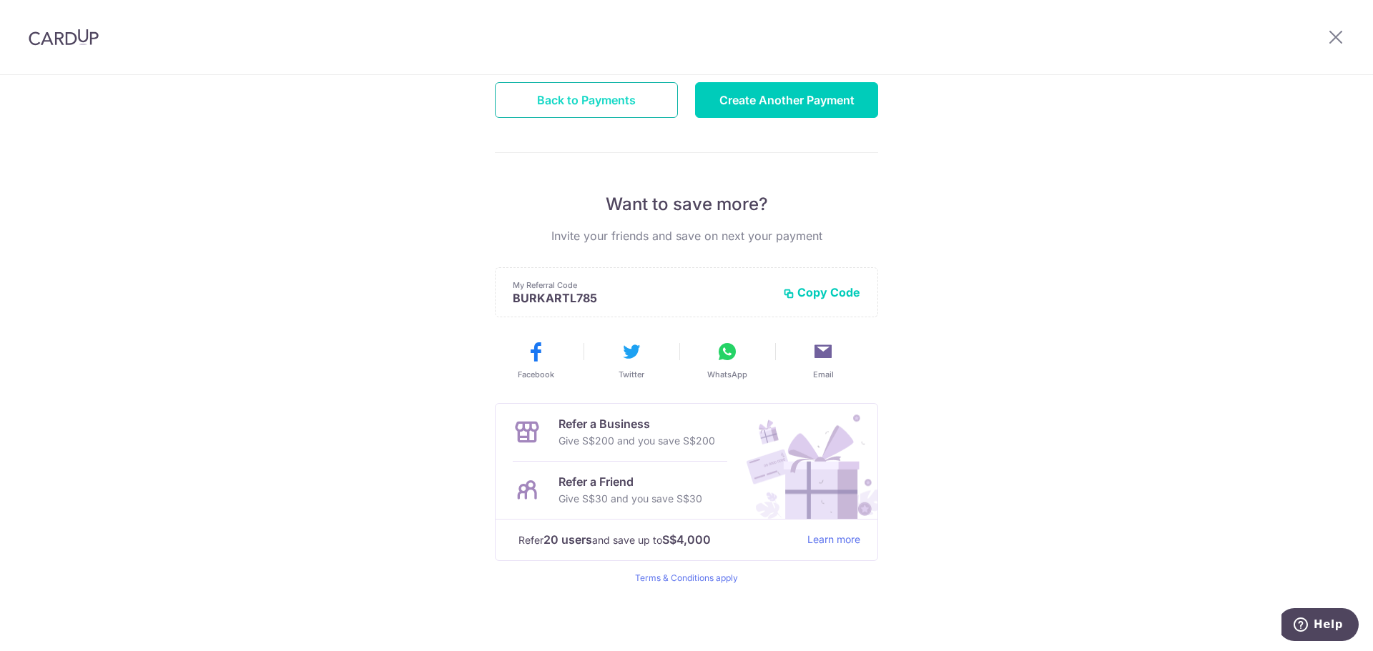
click at [580, 102] on button "Back to Payments" at bounding box center [586, 100] width 183 height 36
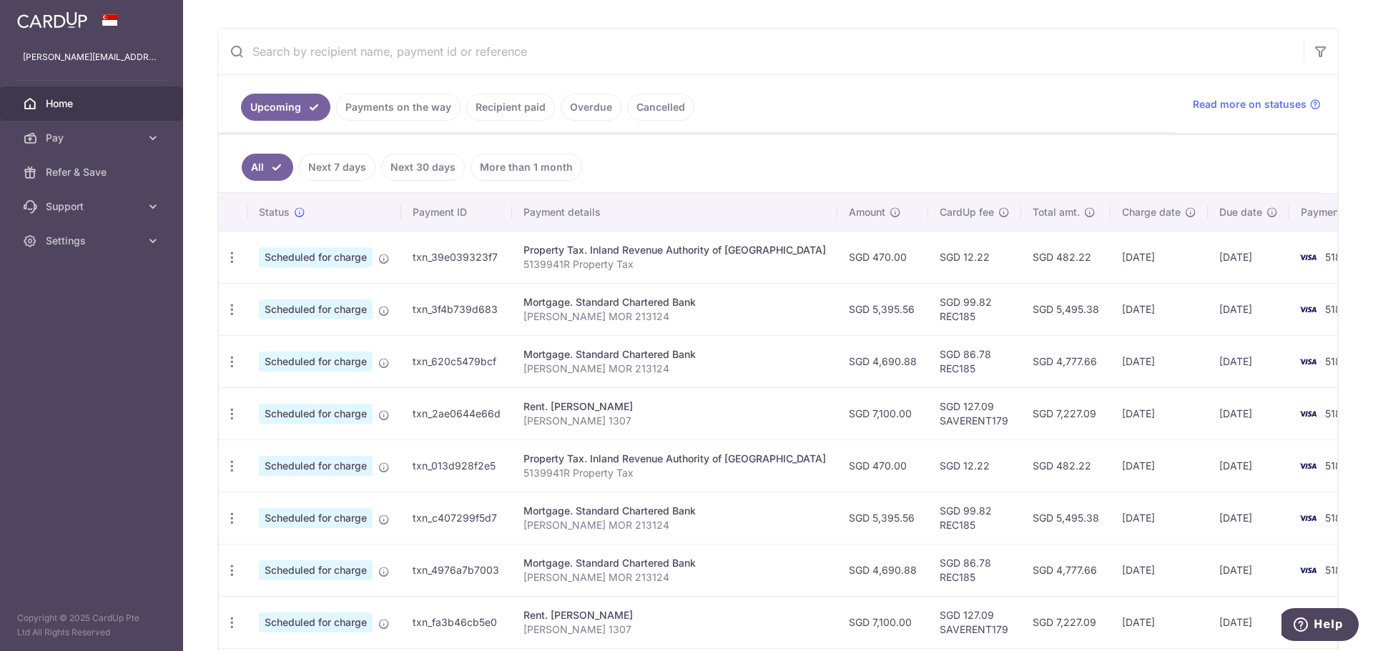
scroll to position [286, 0]
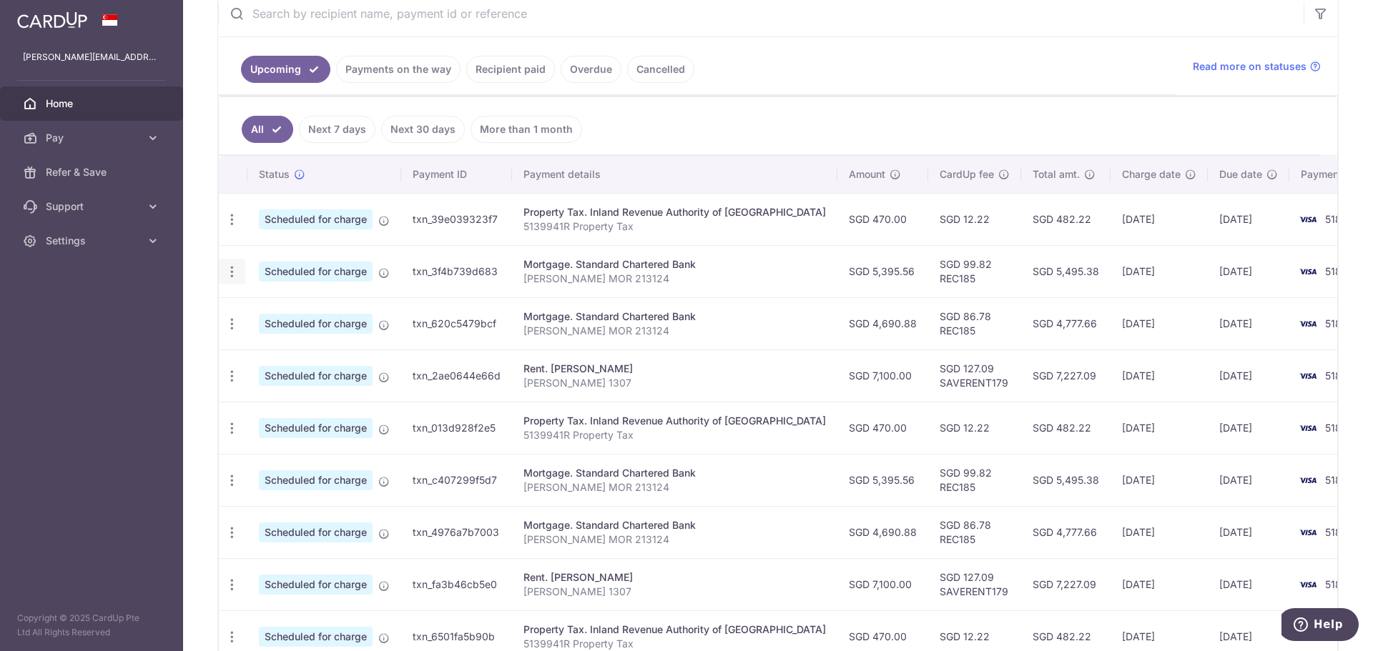
click at [229, 275] on icon "button" at bounding box center [232, 272] width 15 height 15
click at [299, 342] on span "Cancel payment" at bounding box center [308, 345] width 96 height 17
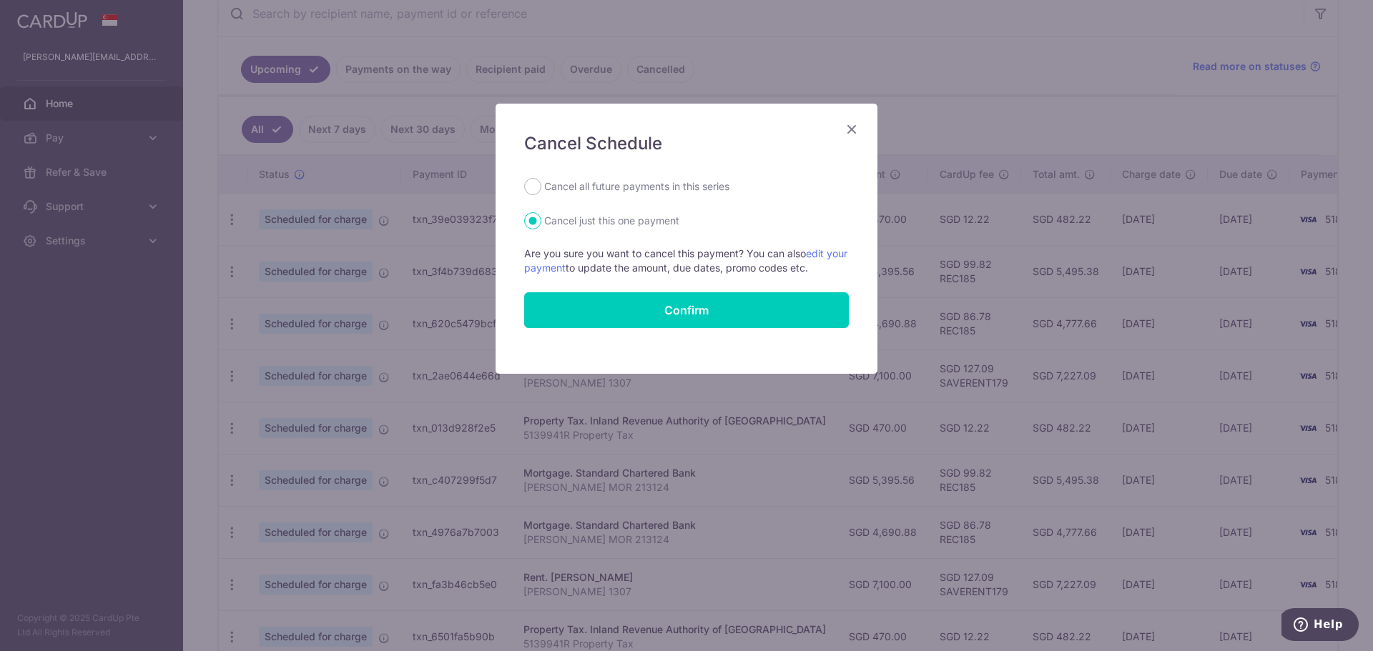
click at [648, 184] on label "Cancel all future payments in this series" at bounding box center [636, 186] width 185 height 17
click at [541, 184] on input "Cancel all future payments in this series" at bounding box center [532, 186] width 17 height 17
radio input "true"
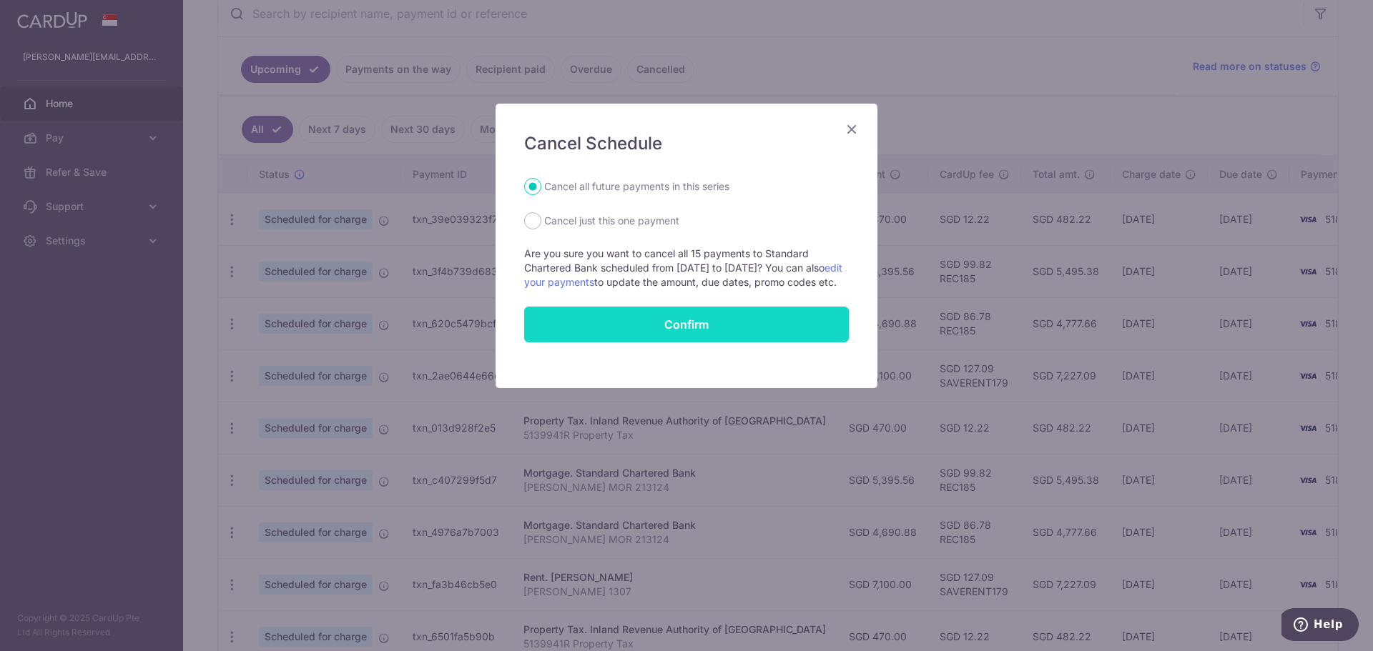
click at [704, 337] on button "Confirm" at bounding box center [686, 325] width 325 height 36
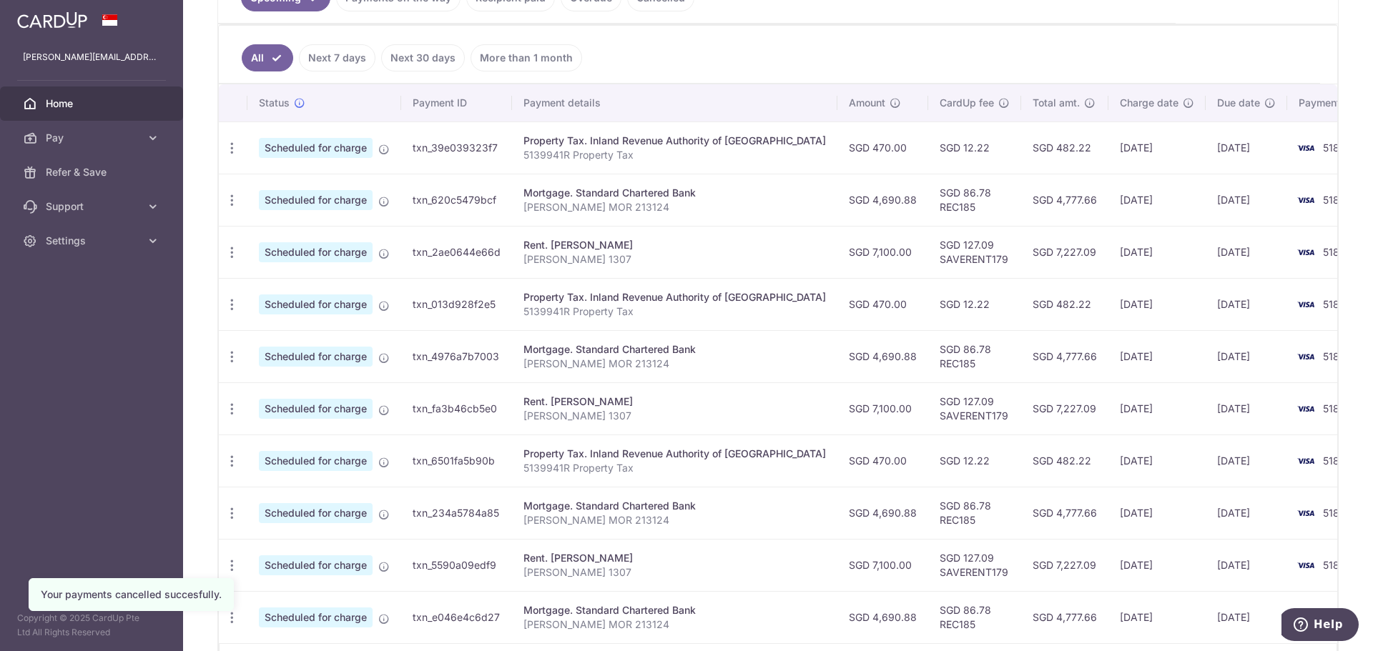
scroll to position [143, 0]
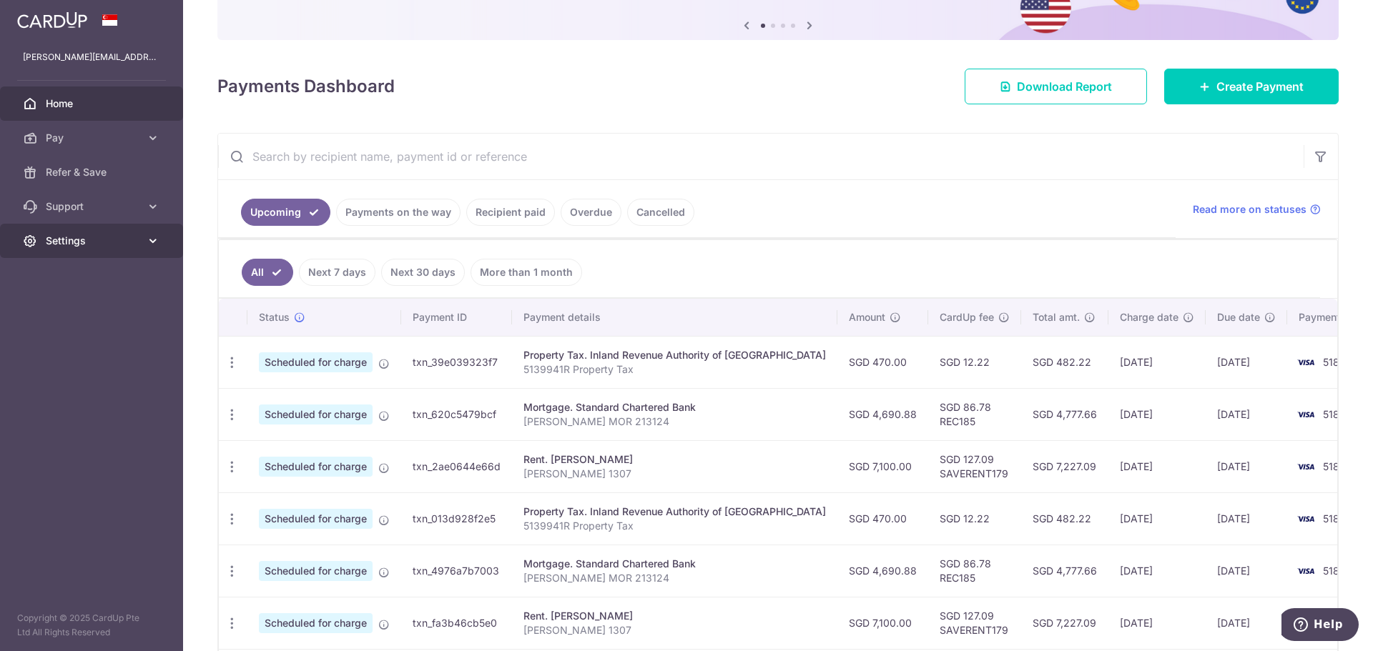
click at [167, 240] on link "Settings" at bounding box center [91, 241] width 183 height 34
click at [57, 299] on link "Logout" at bounding box center [91, 309] width 183 height 34
